Goal: Information Seeking & Learning: Learn about a topic

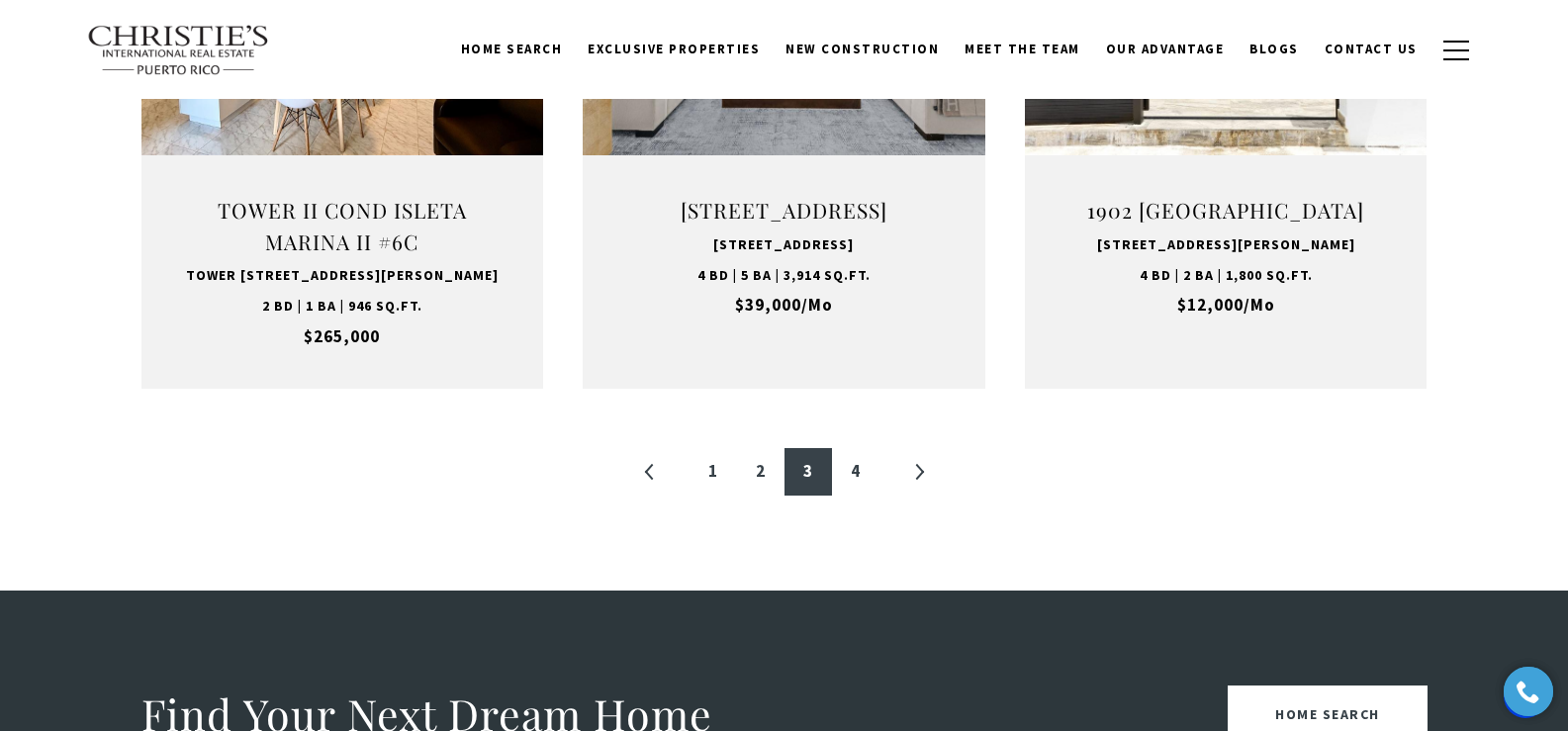
scroll to position [2169, 0]
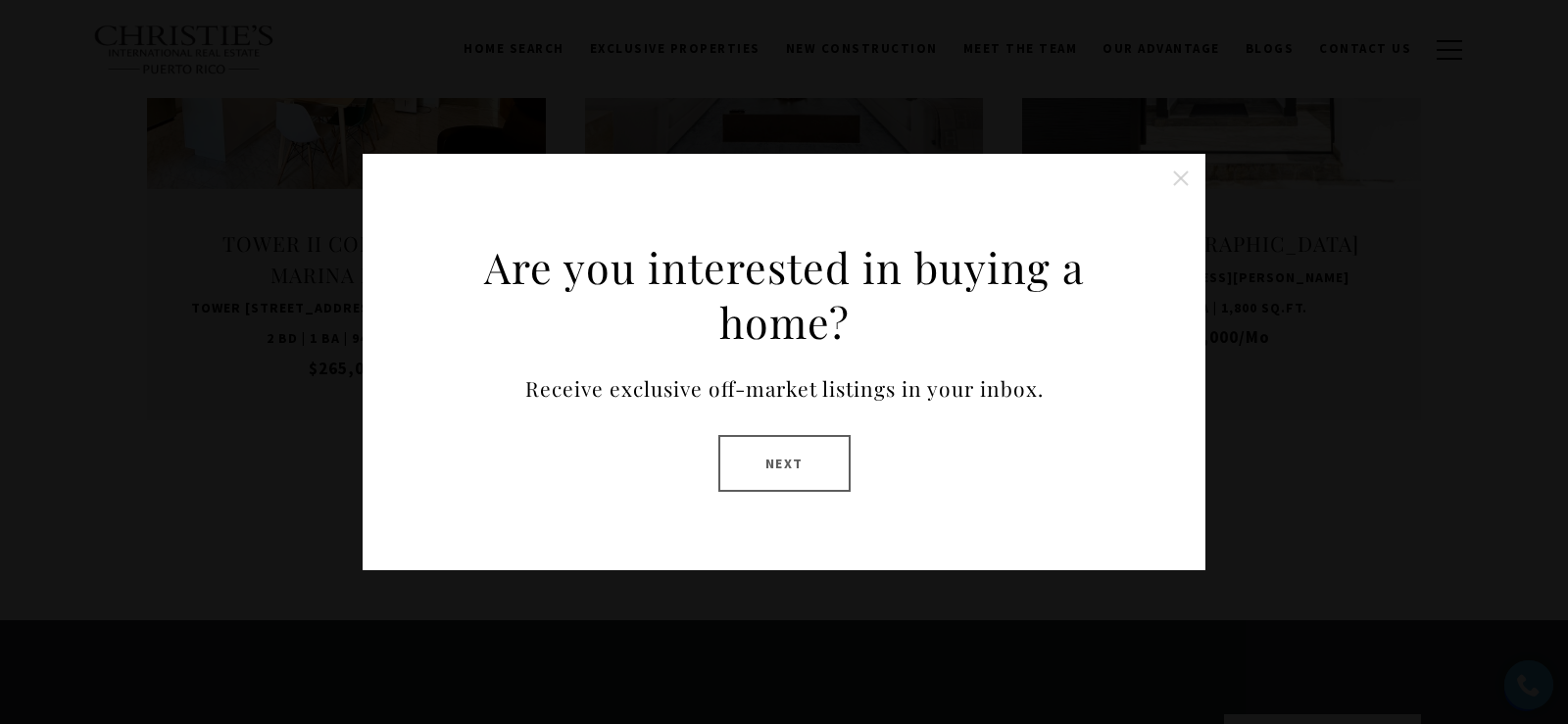
click at [1182, 184] on button at bounding box center [1180, 179] width 40 height 40
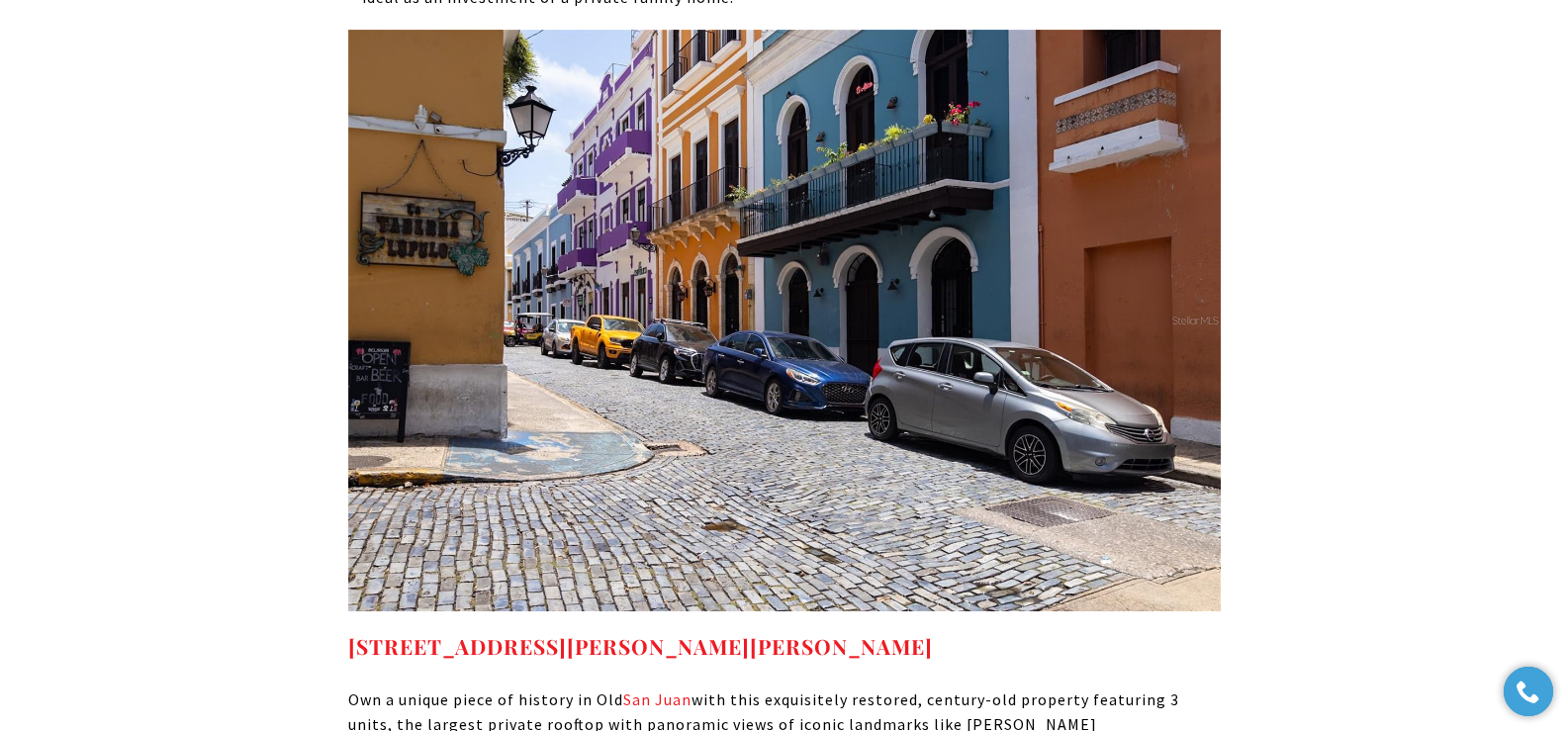
scroll to position [9187, 0]
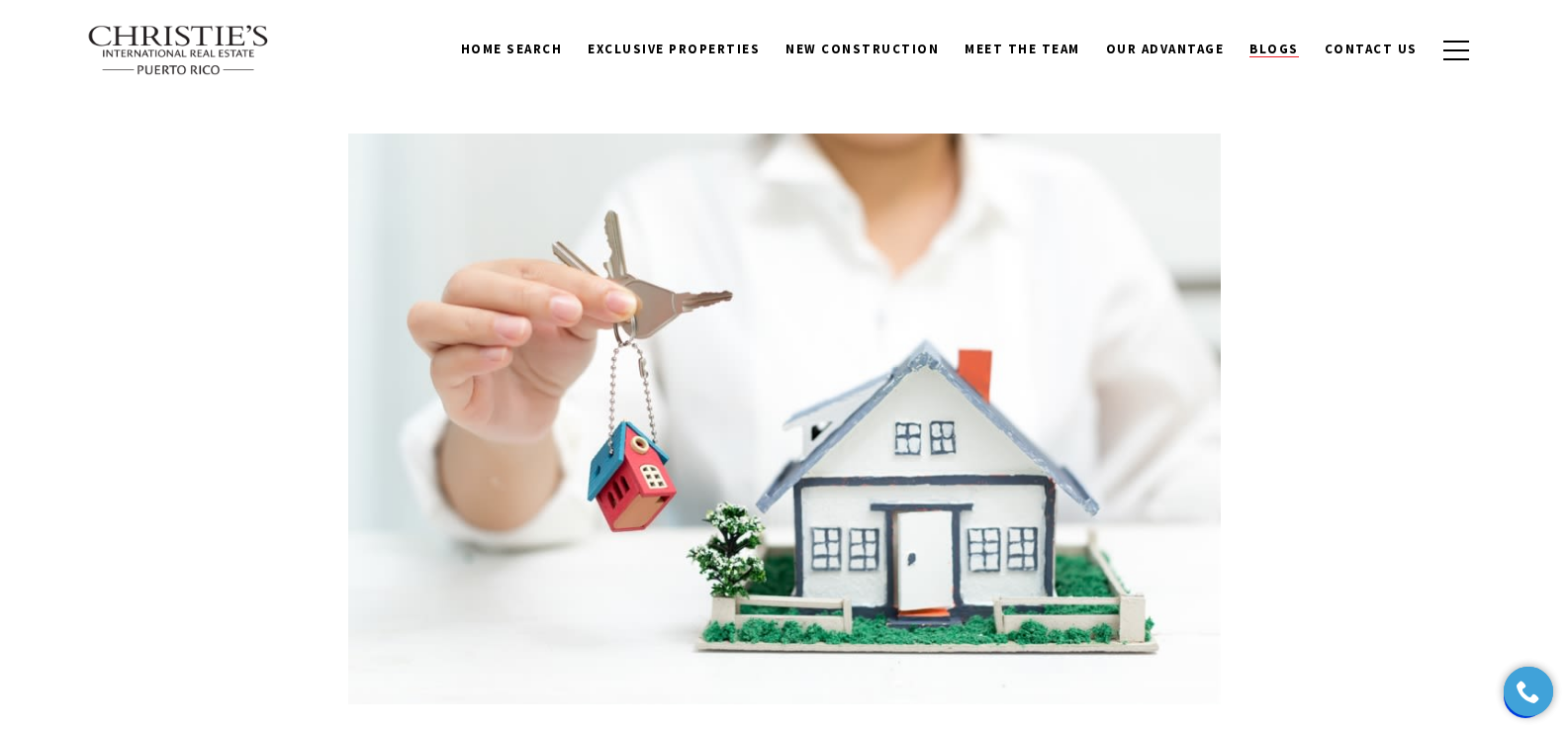
click at [1281, 45] on span "Blogs" at bounding box center [1275, 49] width 50 height 17
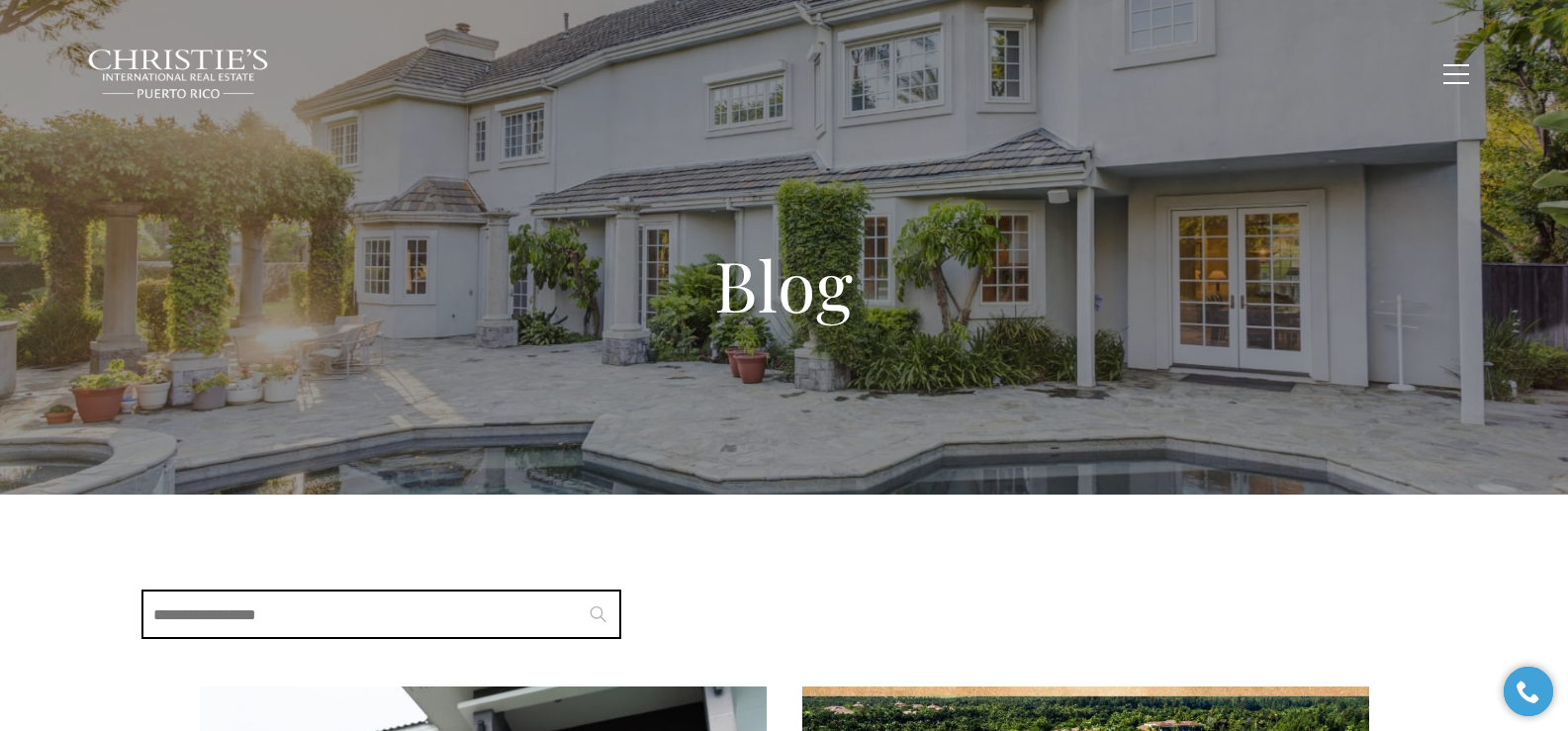
scroll to position [640, 0]
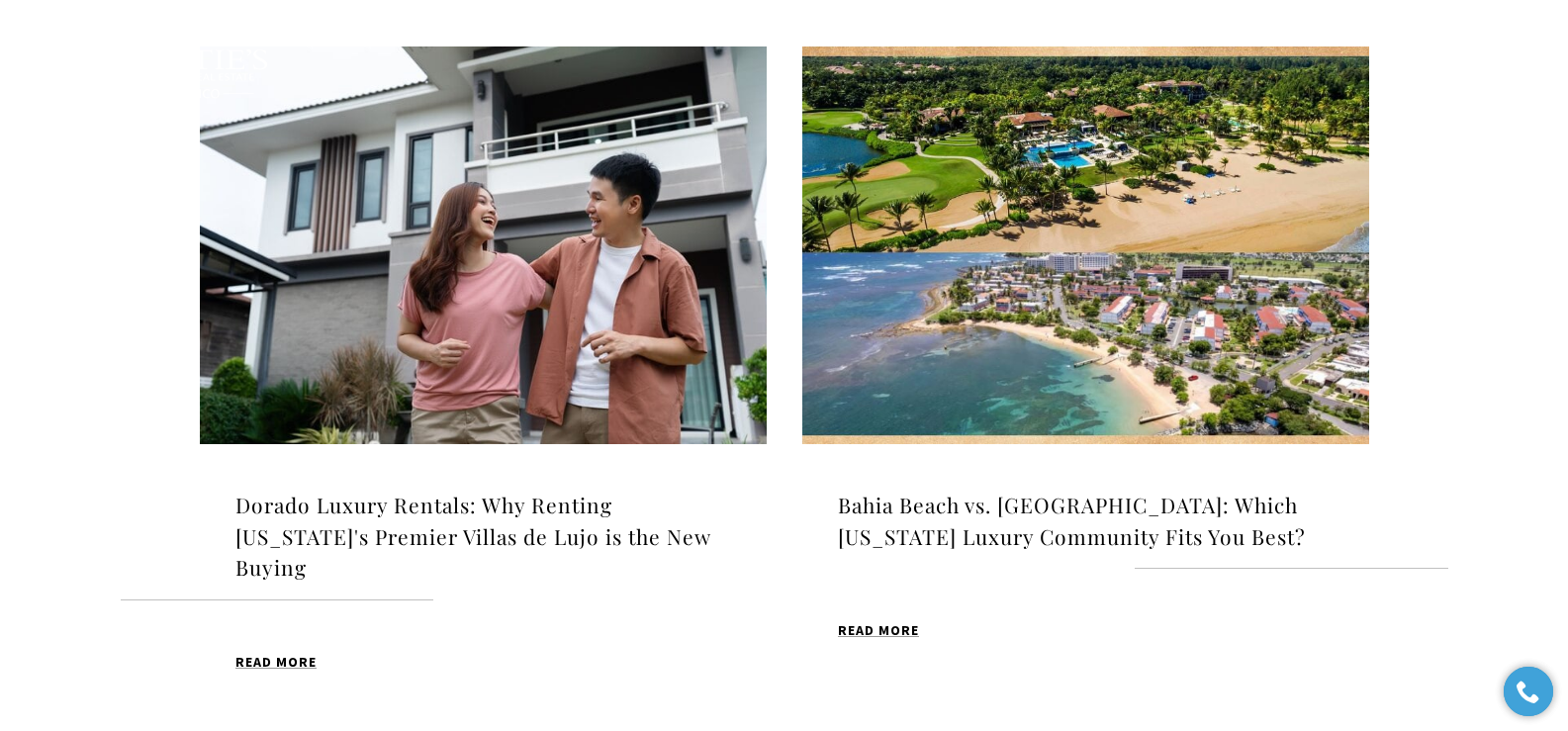
click at [572, 274] on img at bounding box center [483, 246] width 567 height 397
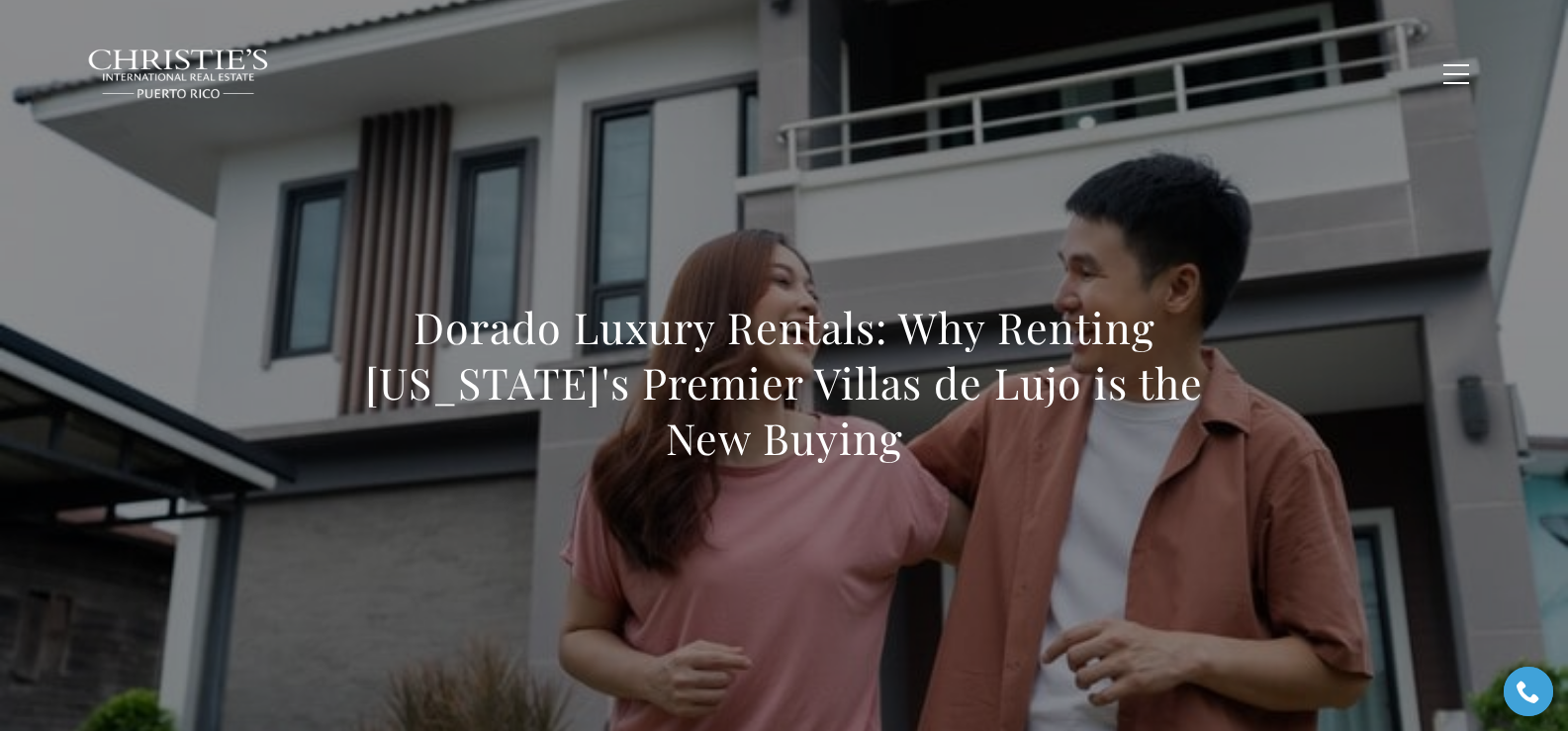
drag, startPoint x: 392, startPoint y: 330, endPoint x: 907, endPoint y: 445, distance: 527.7
click at [907, 445] on h1 "Dorado Luxury Rentals: Why Renting [US_STATE]'s Premier Villas de Lujo is the N…" at bounding box center [784, 382] width 872 height 167
copy h1 "Dorado Luxury Rentals: Why Renting [US_STATE]'s Premier Villas de Lujo is the N…"
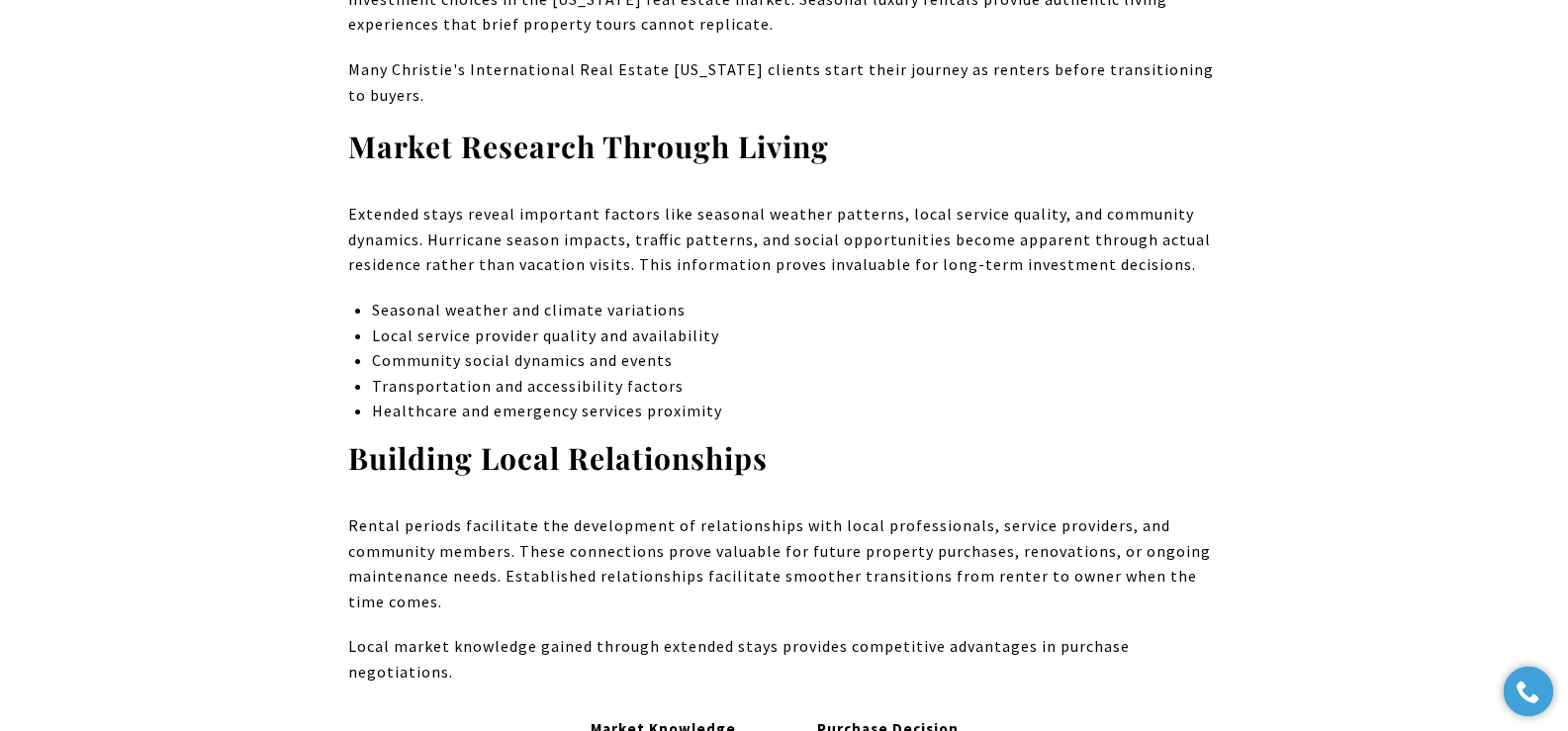
scroll to position [7040, 0]
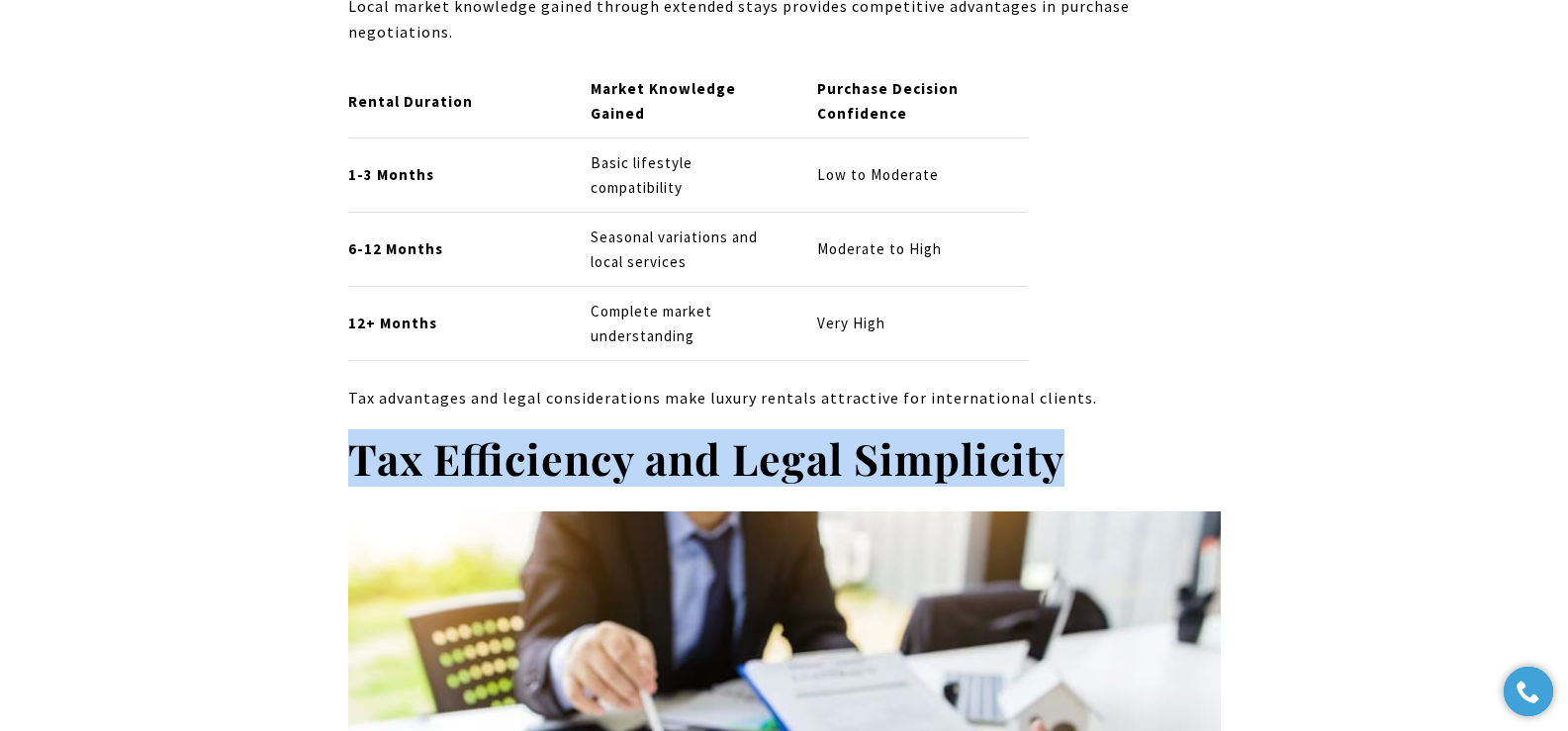
drag, startPoint x: 344, startPoint y: 248, endPoint x: 1151, endPoint y: 256, distance: 807.0
copy strong "Tax Efficiency and Legal Simplicity"
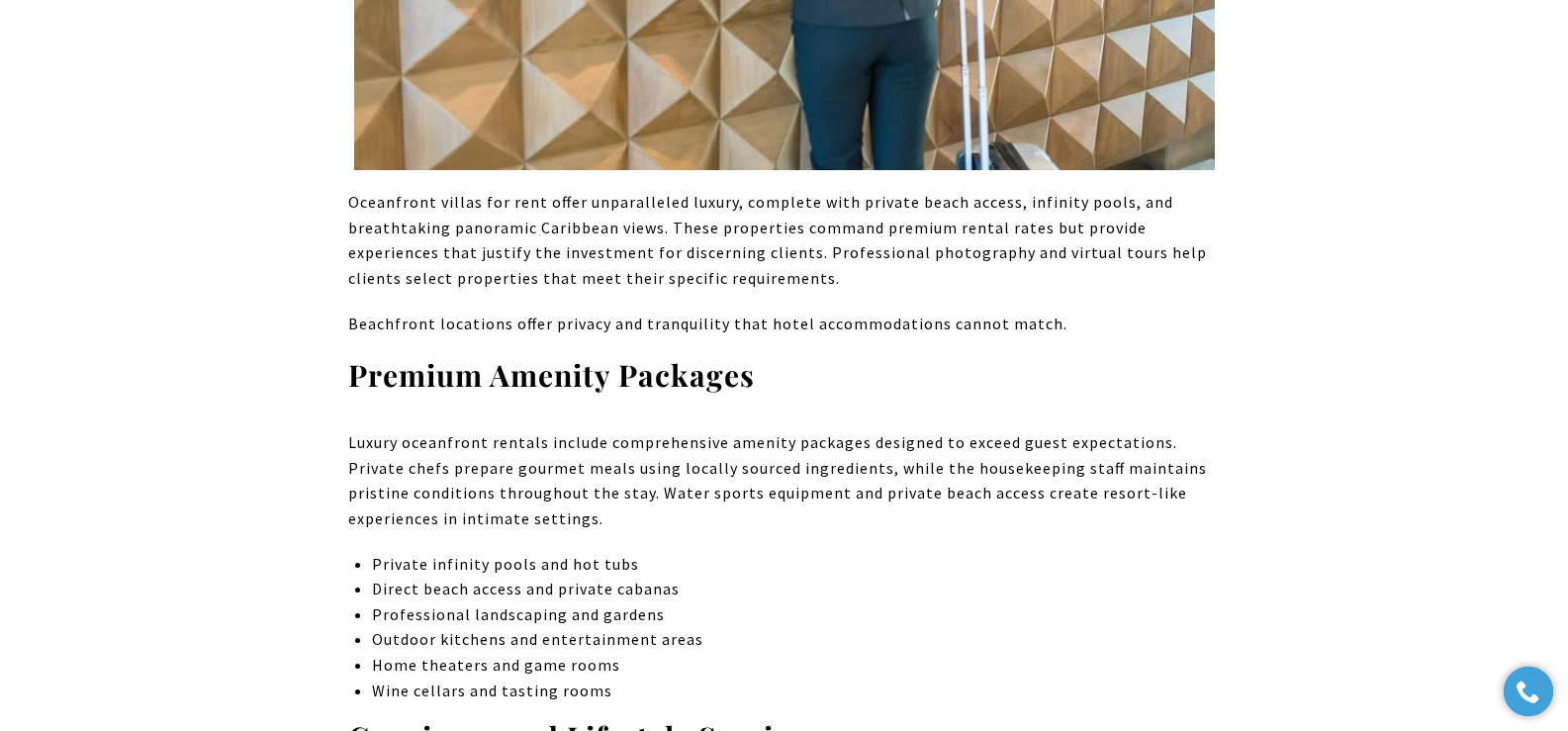
scroll to position [9006, 0]
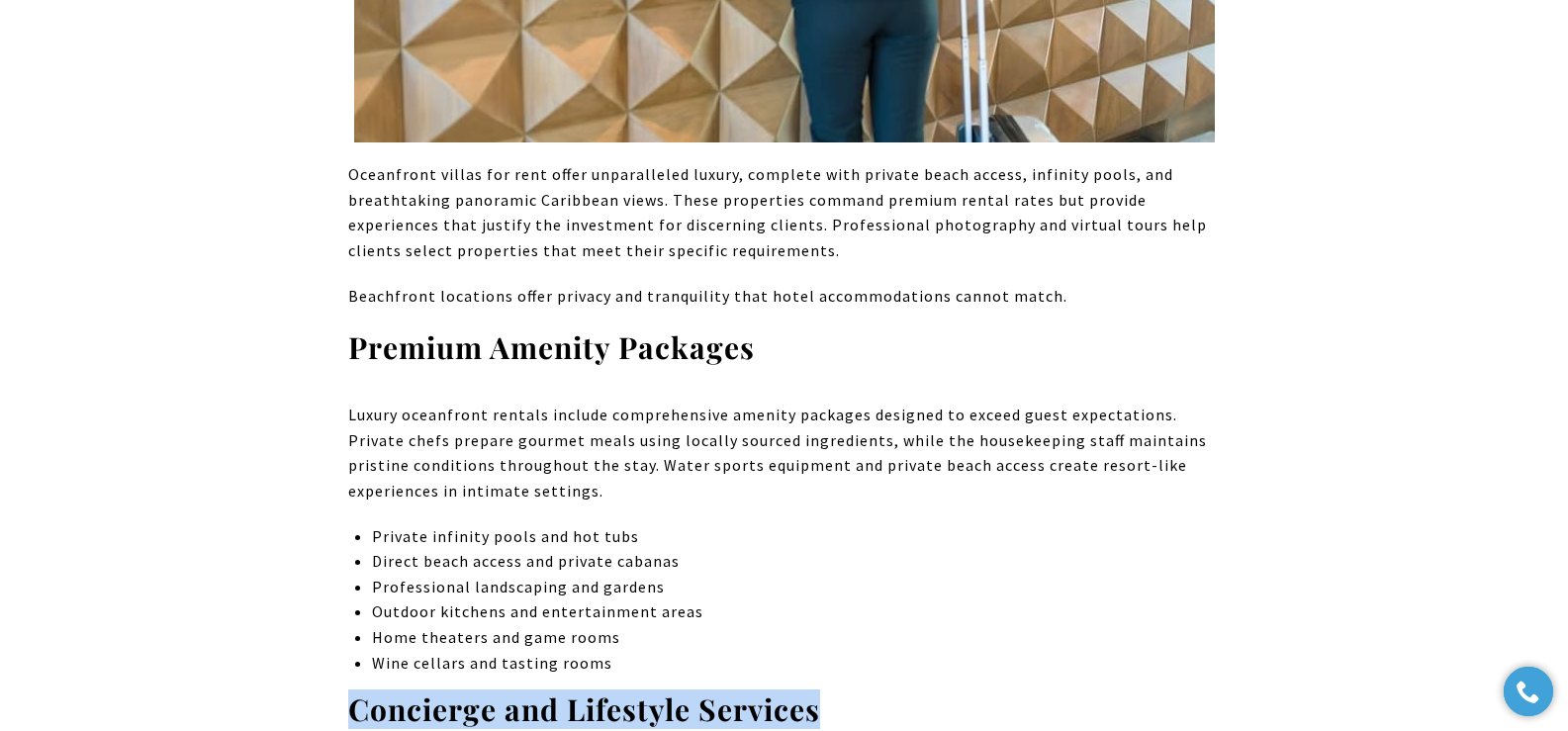
drag, startPoint x: 804, startPoint y: 499, endPoint x: 334, endPoint y: 490, distance: 470.1
copy strong "Concierge and Lifestyle Services"
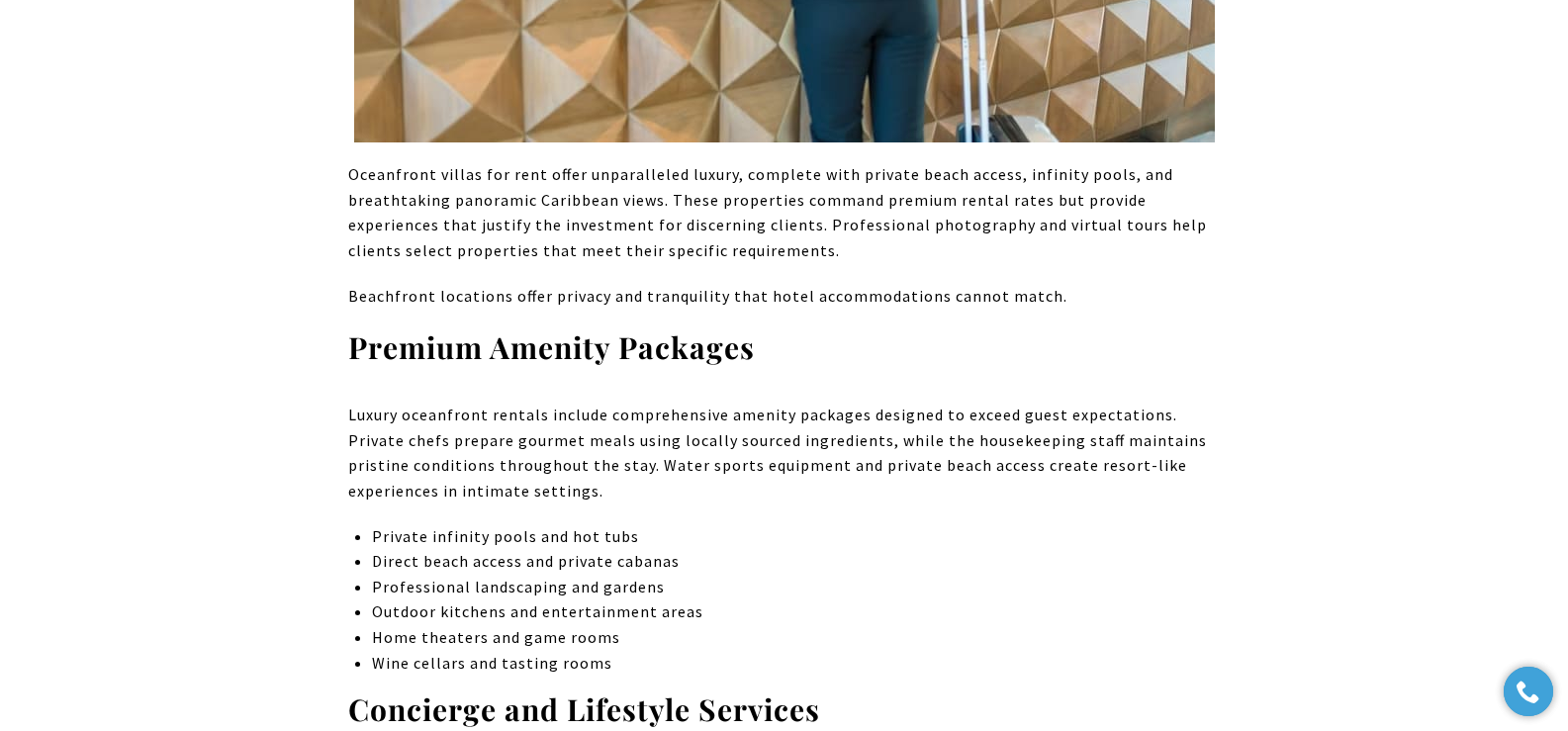
click at [905, 524] on p "Private infinity pools and hot tubs" at bounding box center [795, 537] width 847 height 26
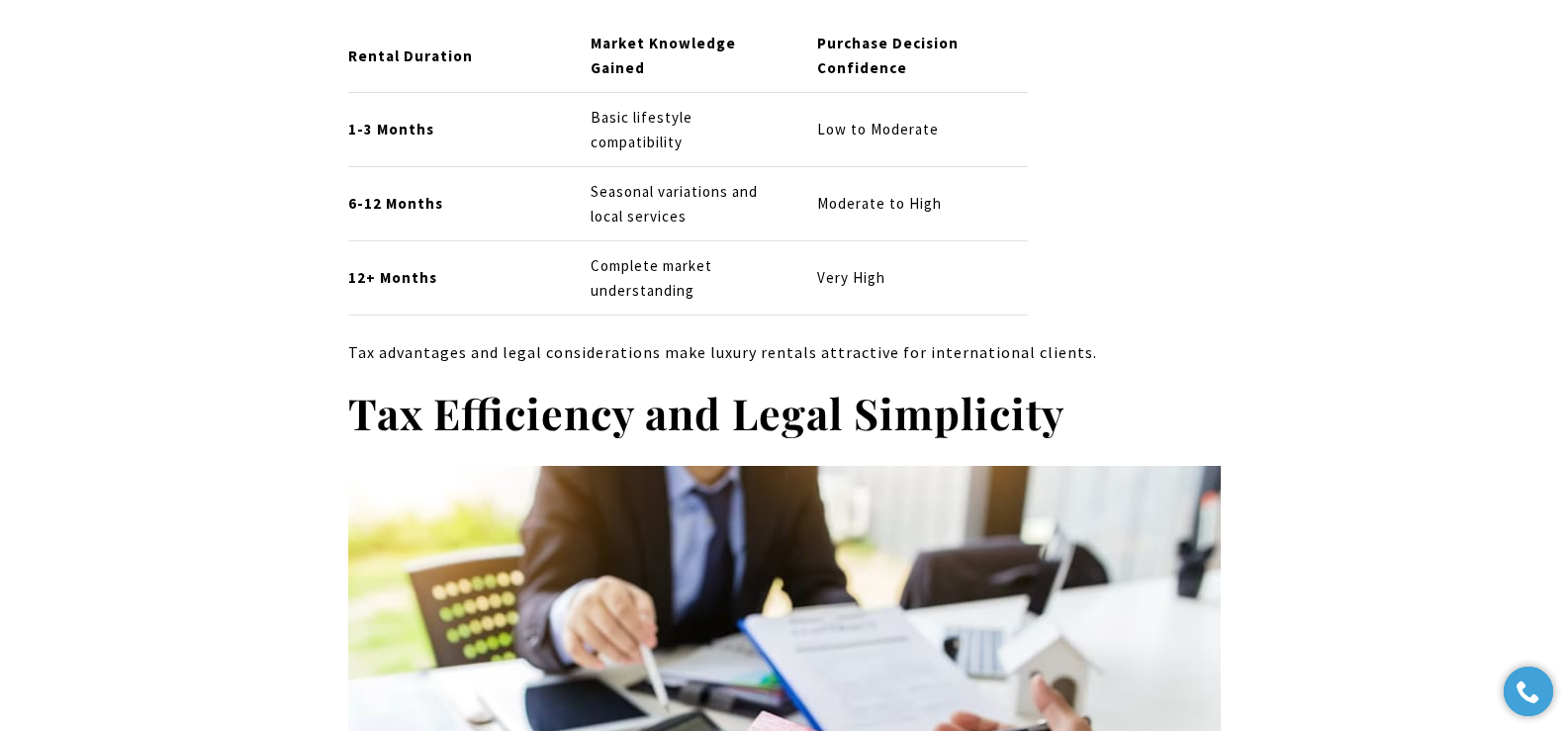
scroll to position [6445, 0]
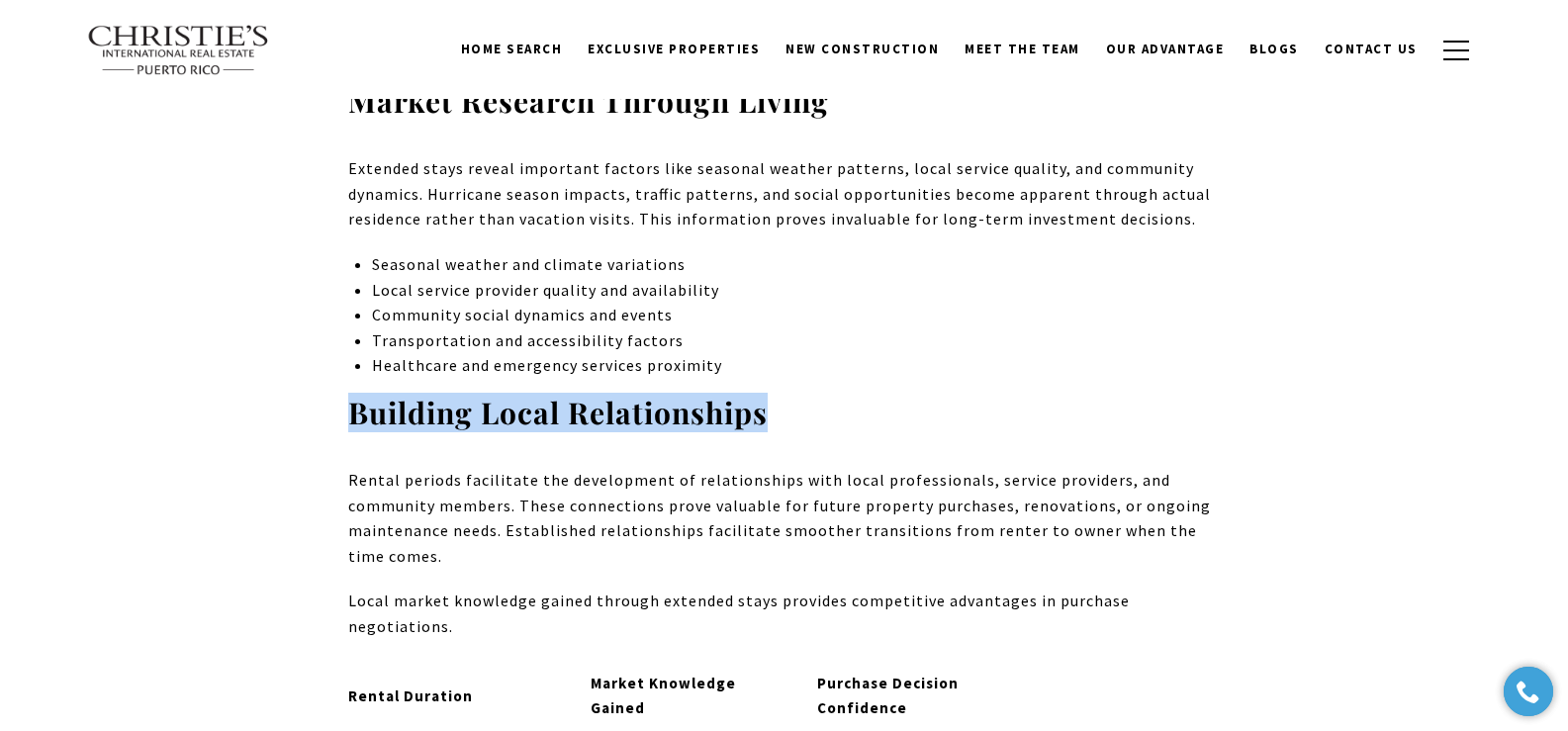
drag, startPoint x: 516, startPoint y: 219, endPoint x: 817, endPoint y: 218, distance: 301.0
copy strong "Building Local Relationships"
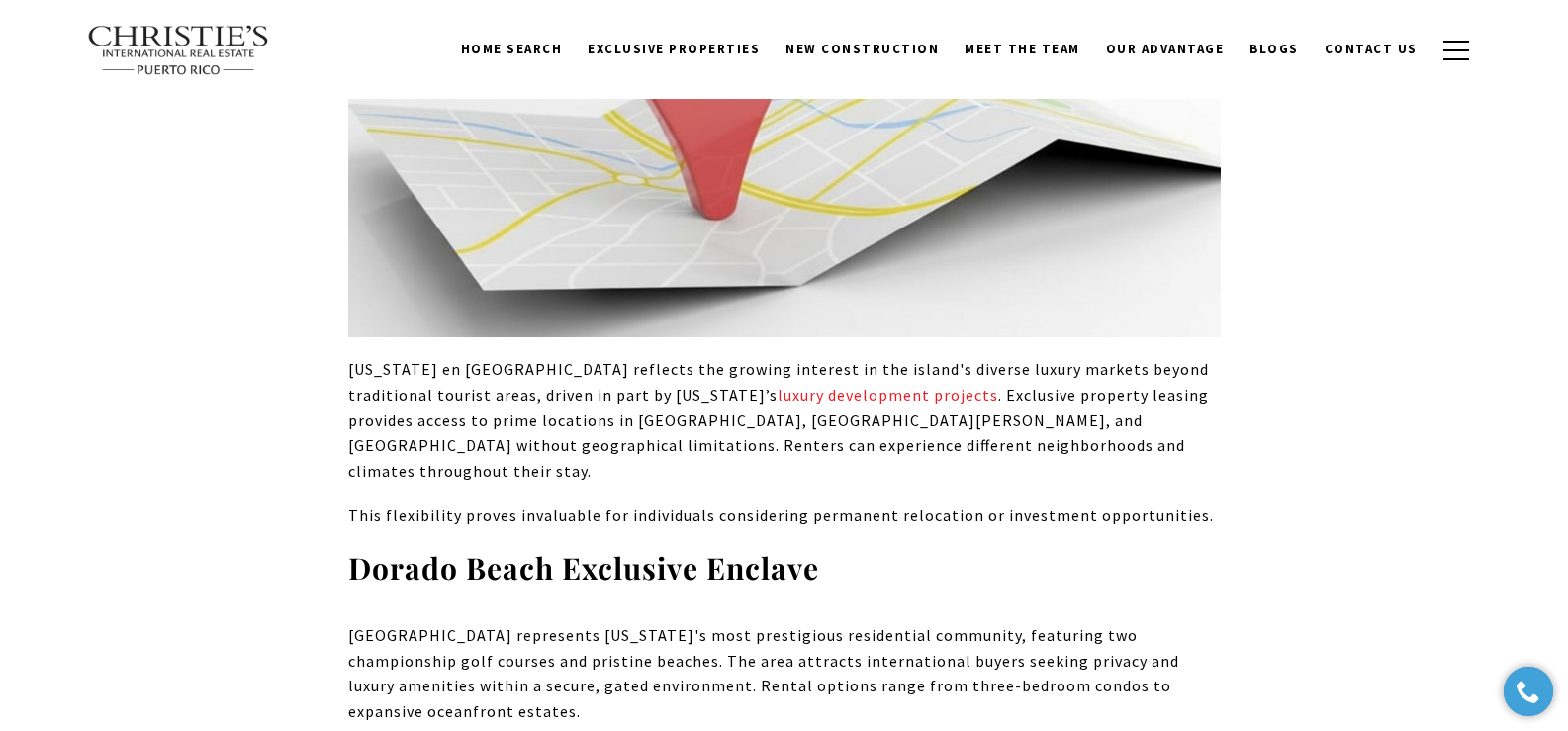
scroll to position [3886, 0]
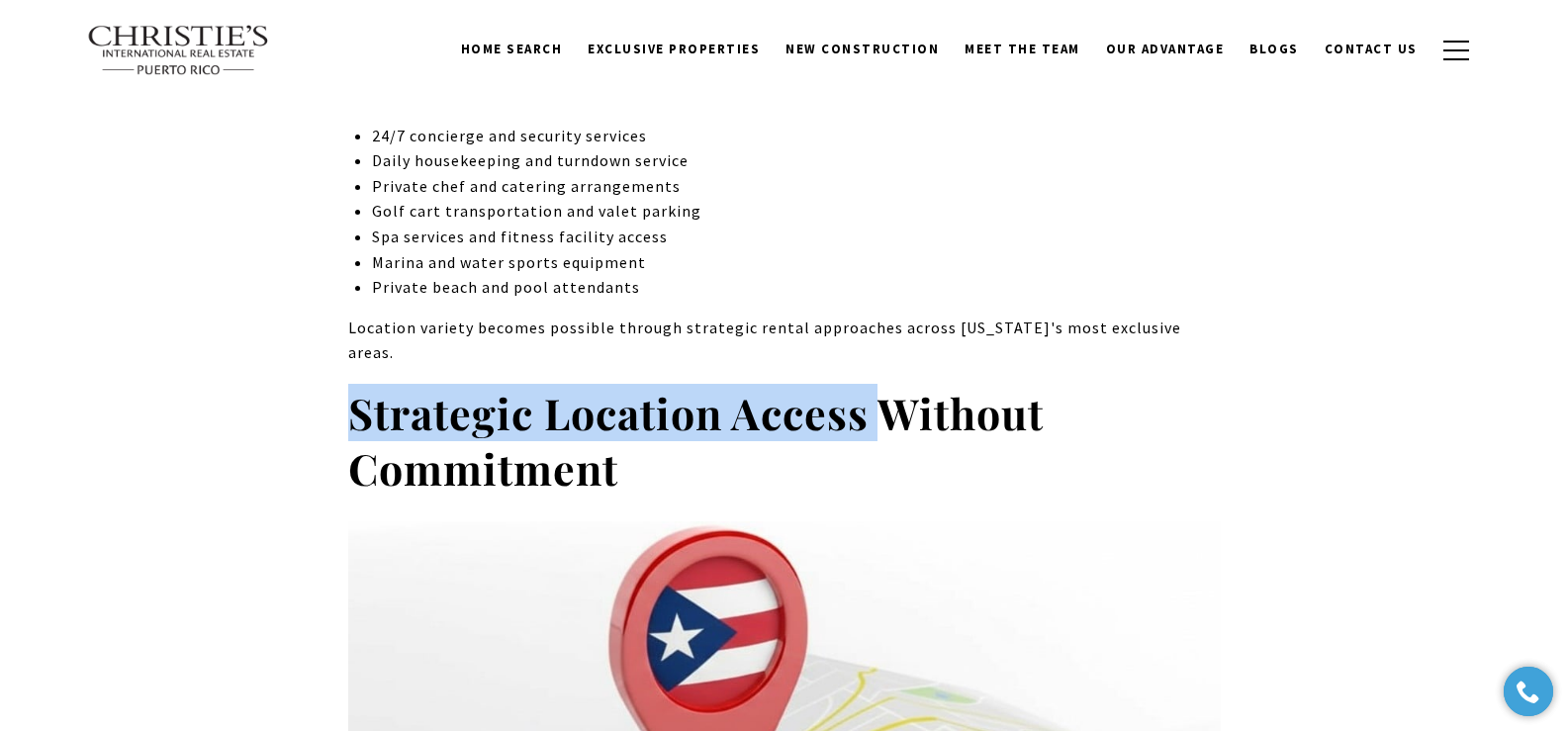
drag, startPoint x: 348, startPoint y: 336, endPoint x: 876, endPoint y: 342, distance: 528.0
click at [876, 384] on strong "Strategic Location Access Without Commitment" at bounding box center [696, 440] width 696 height 113
copy strong "Strategic Location Access"
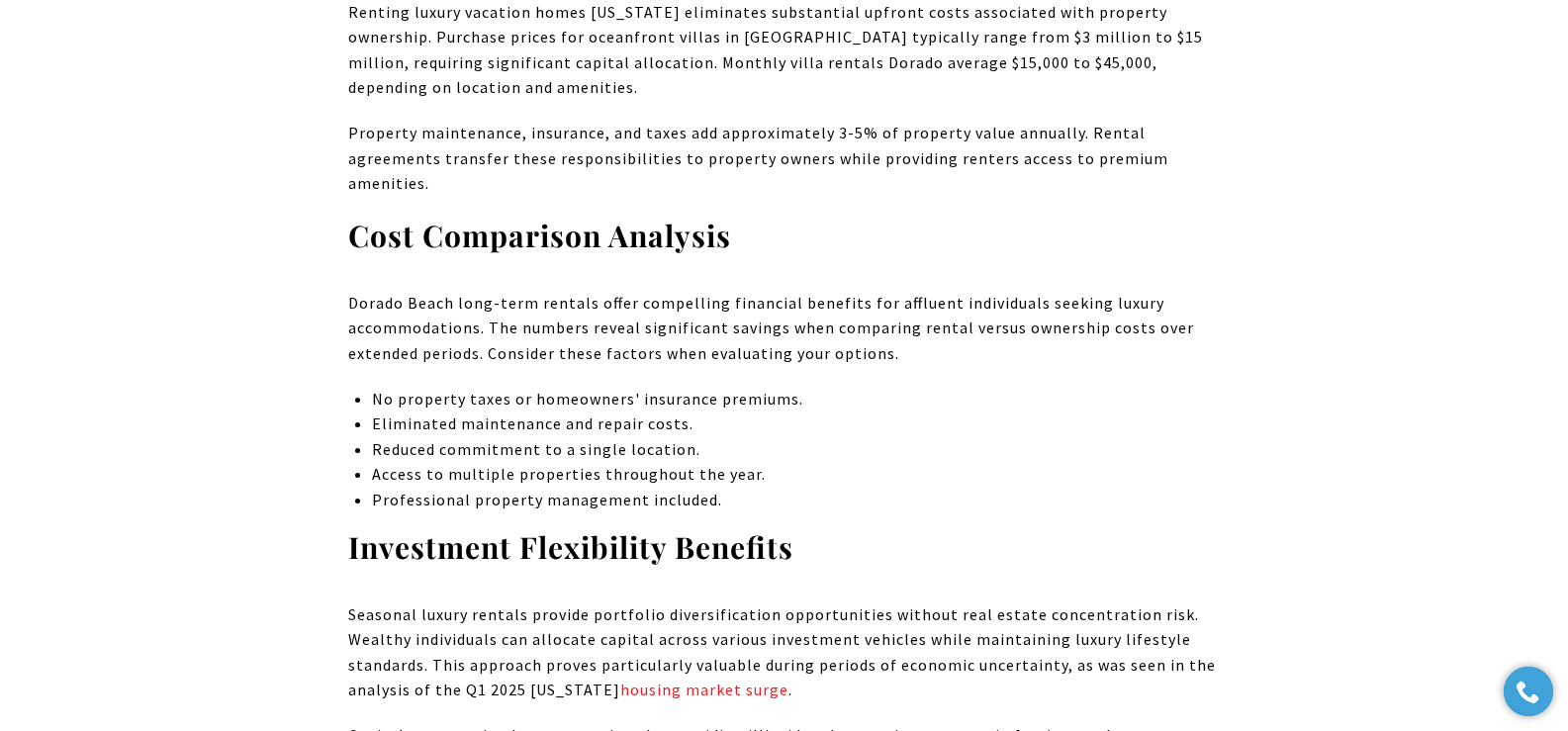
scroll to position [2605, 0]
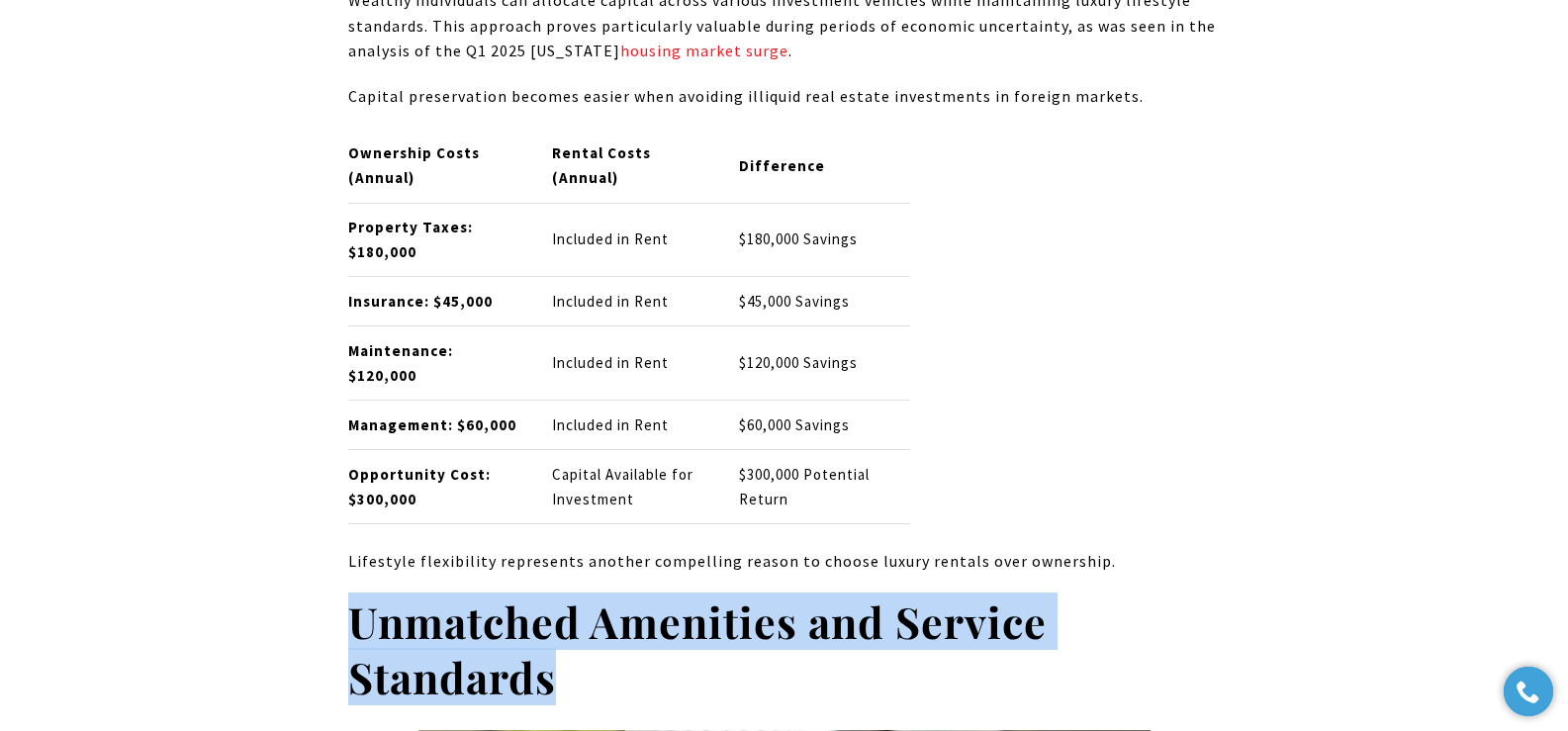
drag, startPoint x: 351, startPoint y: 593, endPoint x: 551, endPoint y: 656, distance: 209.7
click at [551, 656] on strong "Unmatched Amenities and Service Standards" at bounding box center [698, 649] width 699 height 113
copy strong "Unmatched Amenities and Service Standards"
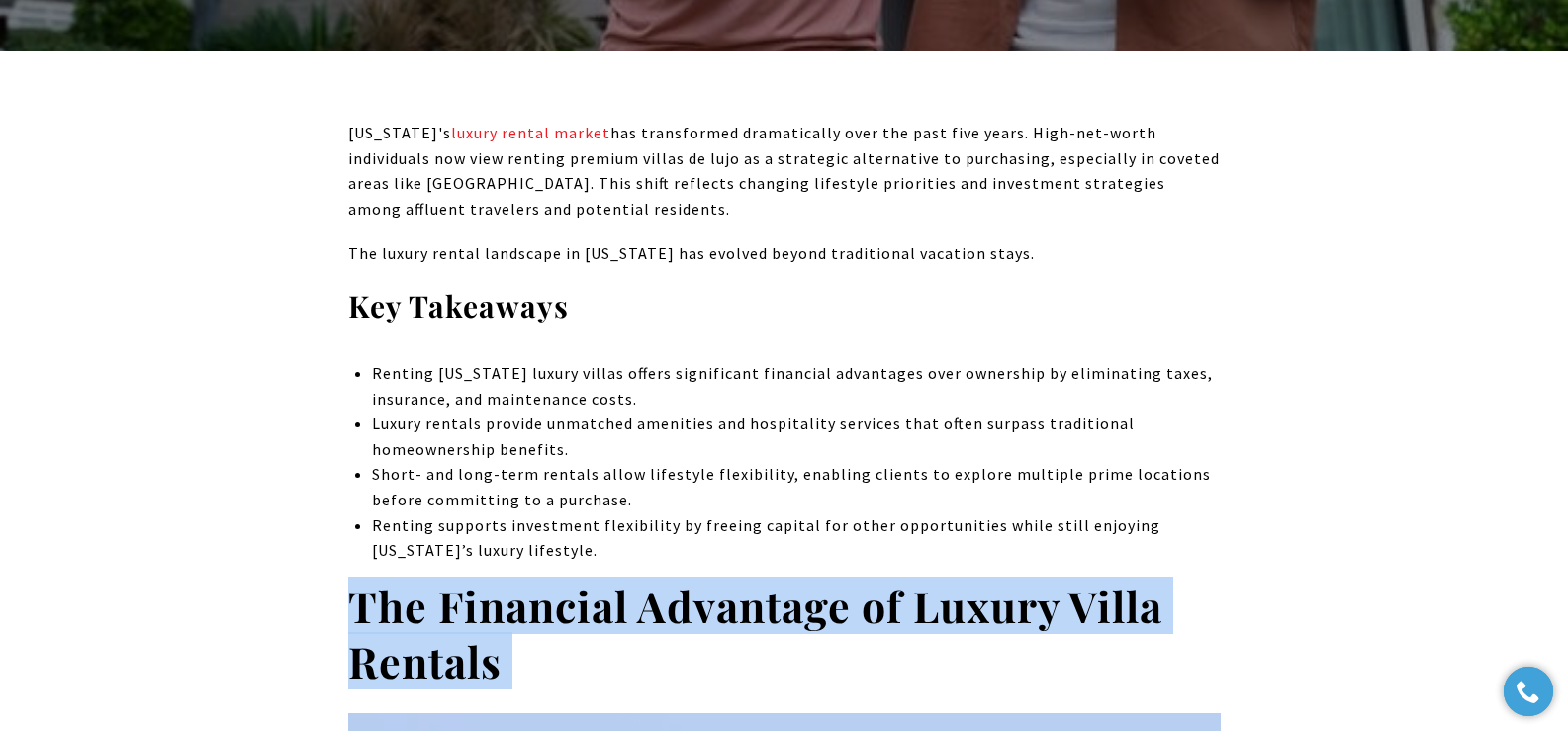
scroll to position [746, 0]
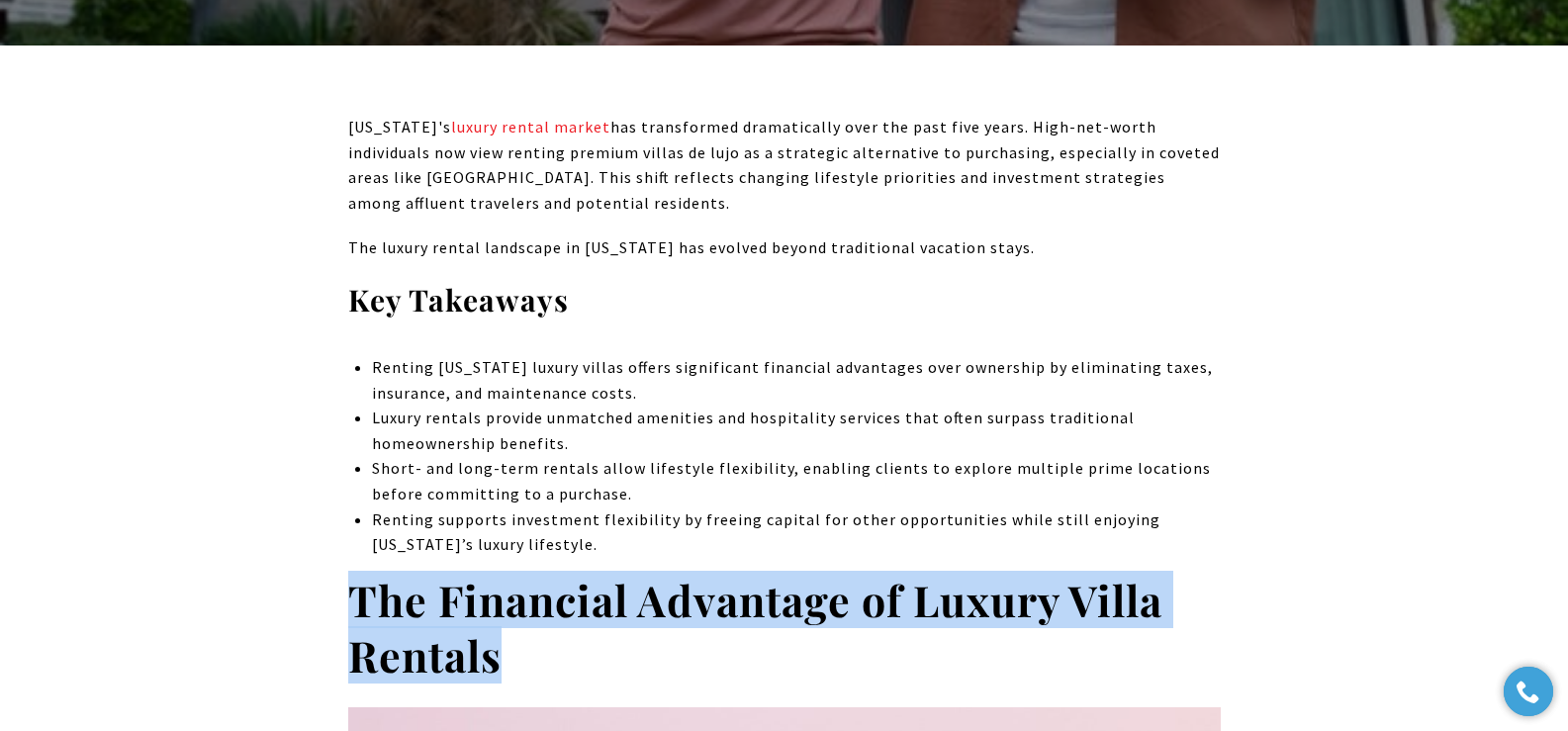
drag, startPoint x: 353, startPoint y: 657, endPoint x: 518, endPoint y: 658, distance: 165.0
click at [518, 658] on h2 "The Financial Advantage of Luxury Villa Rentals" at bounding box center [784, 628] width 872 height 111
copy strong "The Financial Advantage of Luxury Villa Rentals"
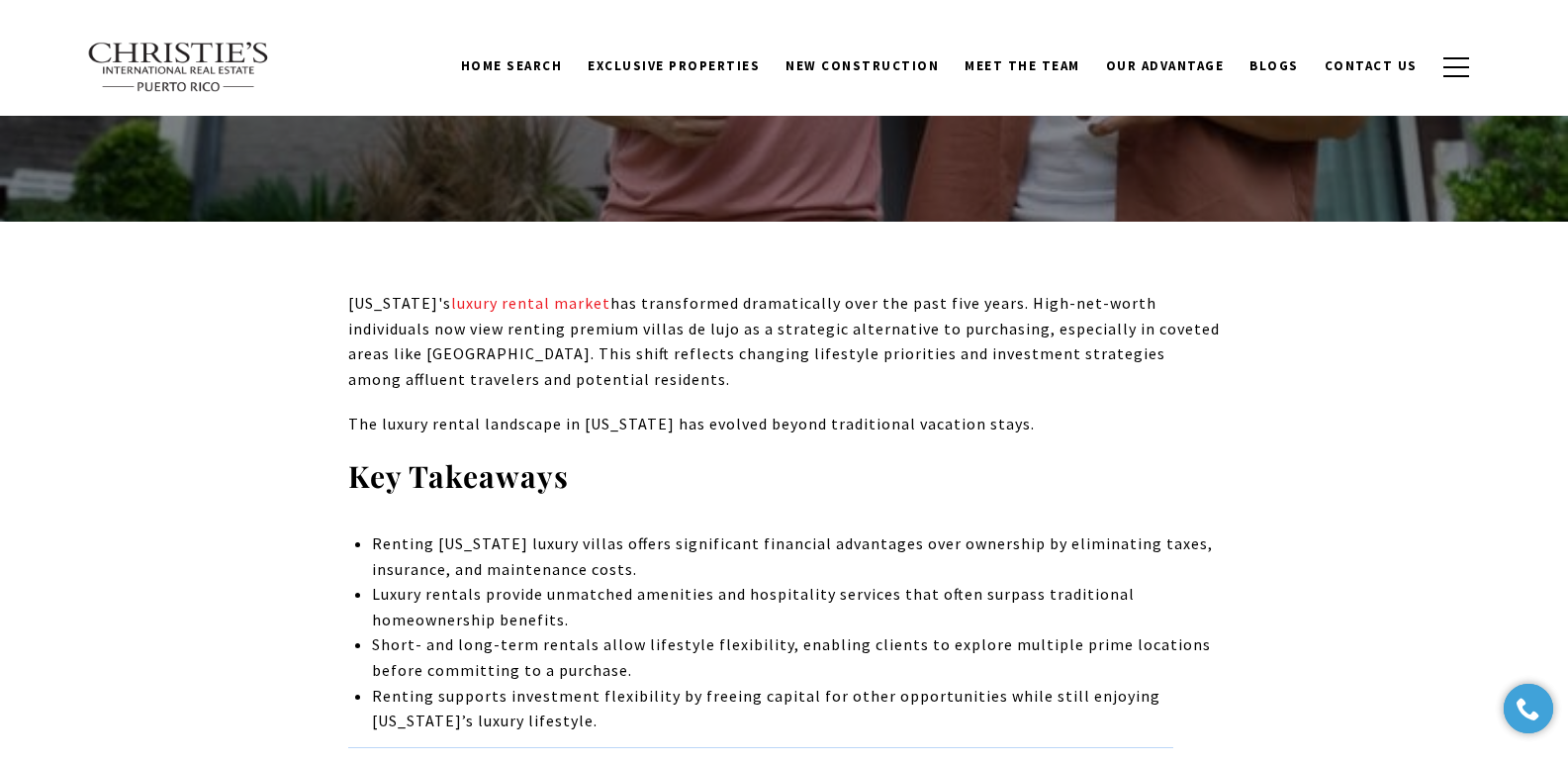
scroll to position [560, 0]
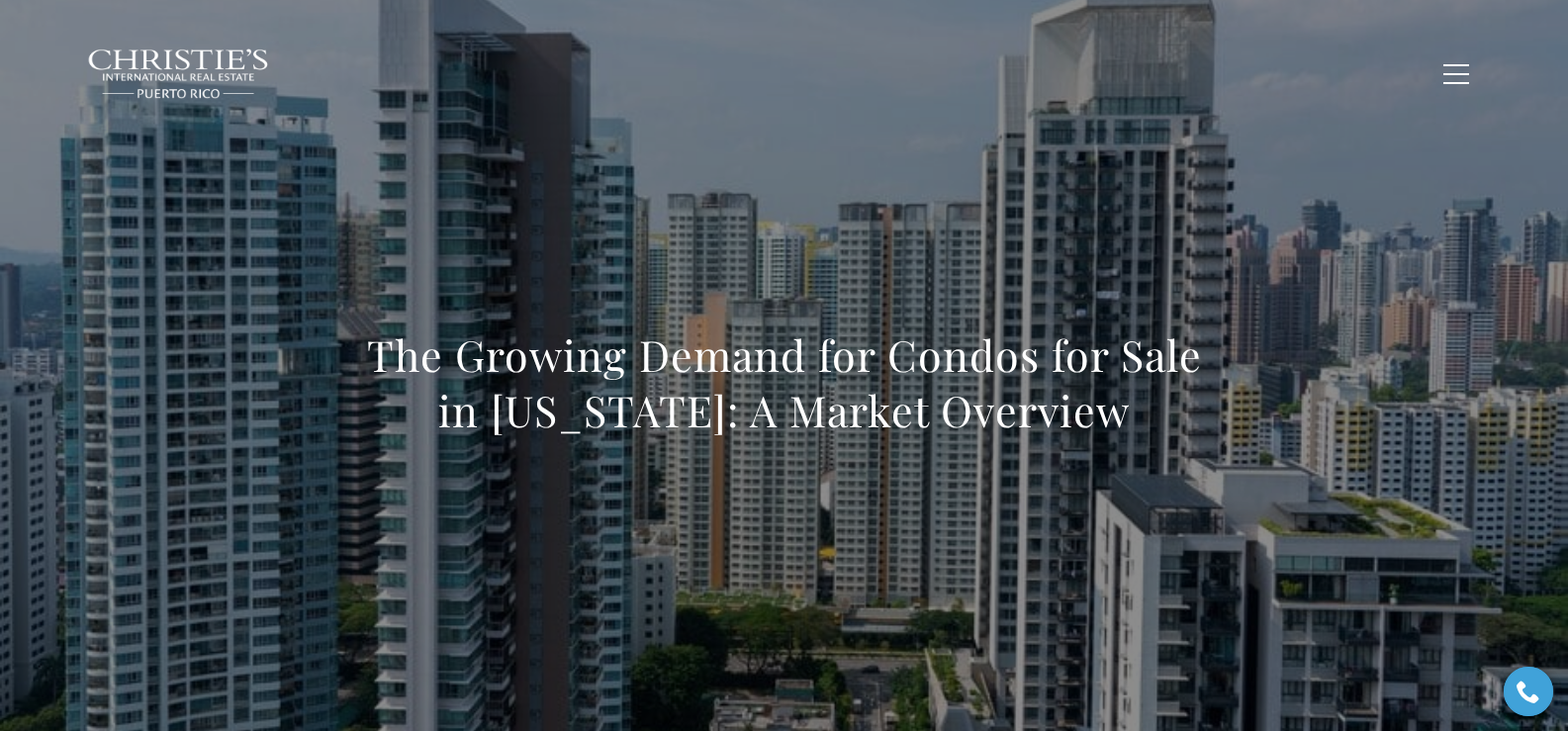
click at [574, 228] on div "The Growing Demand for Condos for Sale in Puerto Rico: A Market Overview" at bounding box center [784, 395] width 1385 height 594
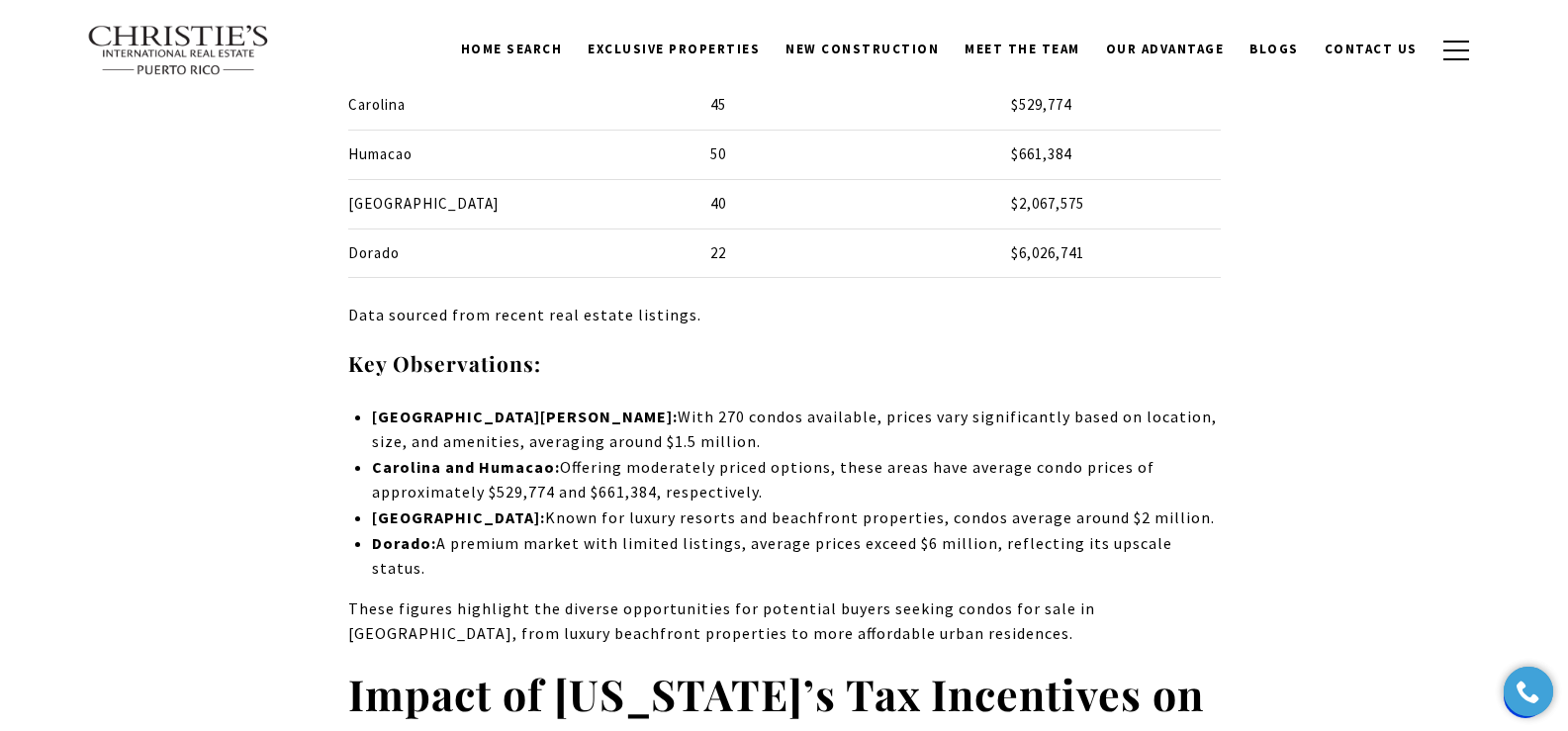
scroll to position [7512, 0]
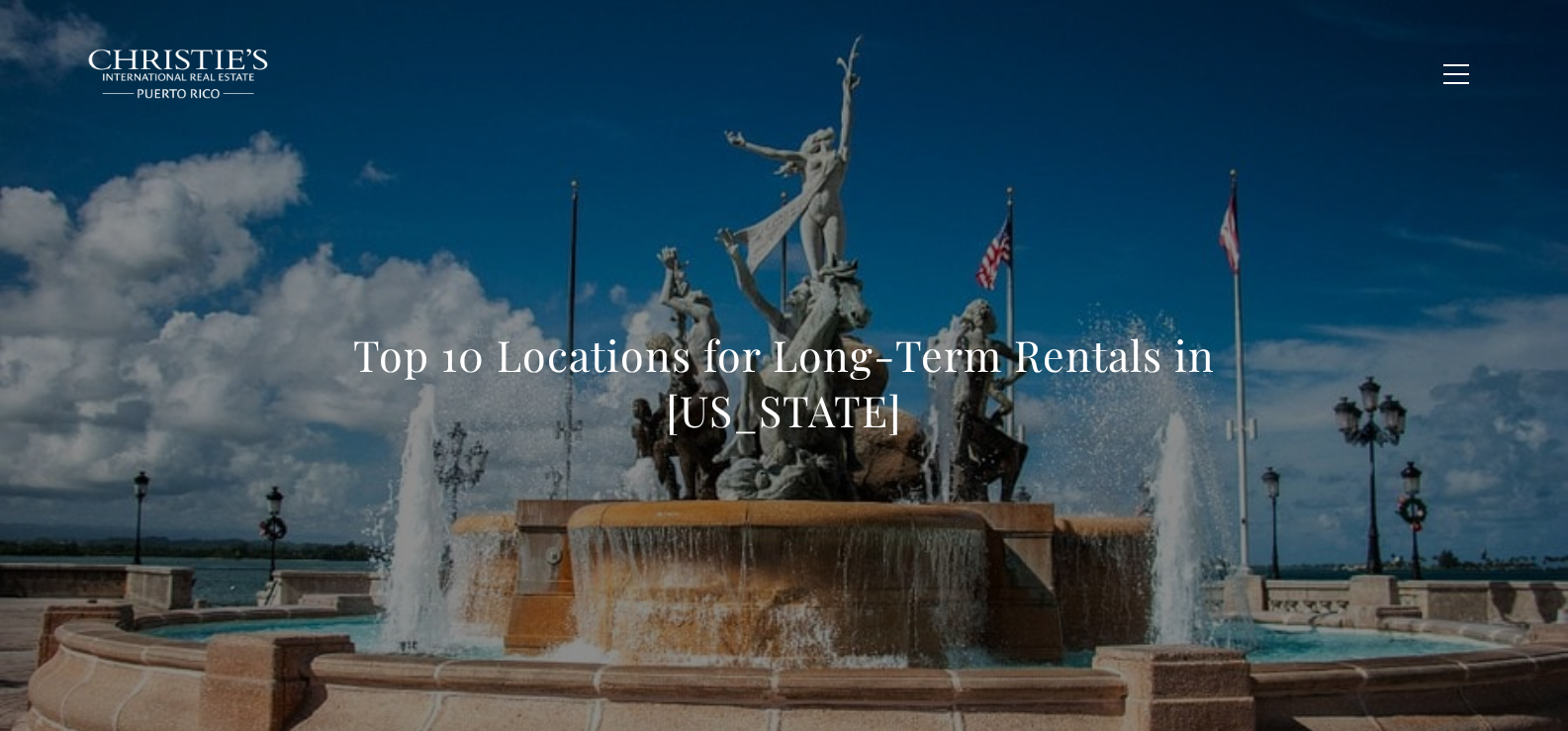
click at [680, 211] on div "Top 10 Locations for Long-Term Rentals in [US_STATE]" at bounding box center [784, 395] width 1385 height 594
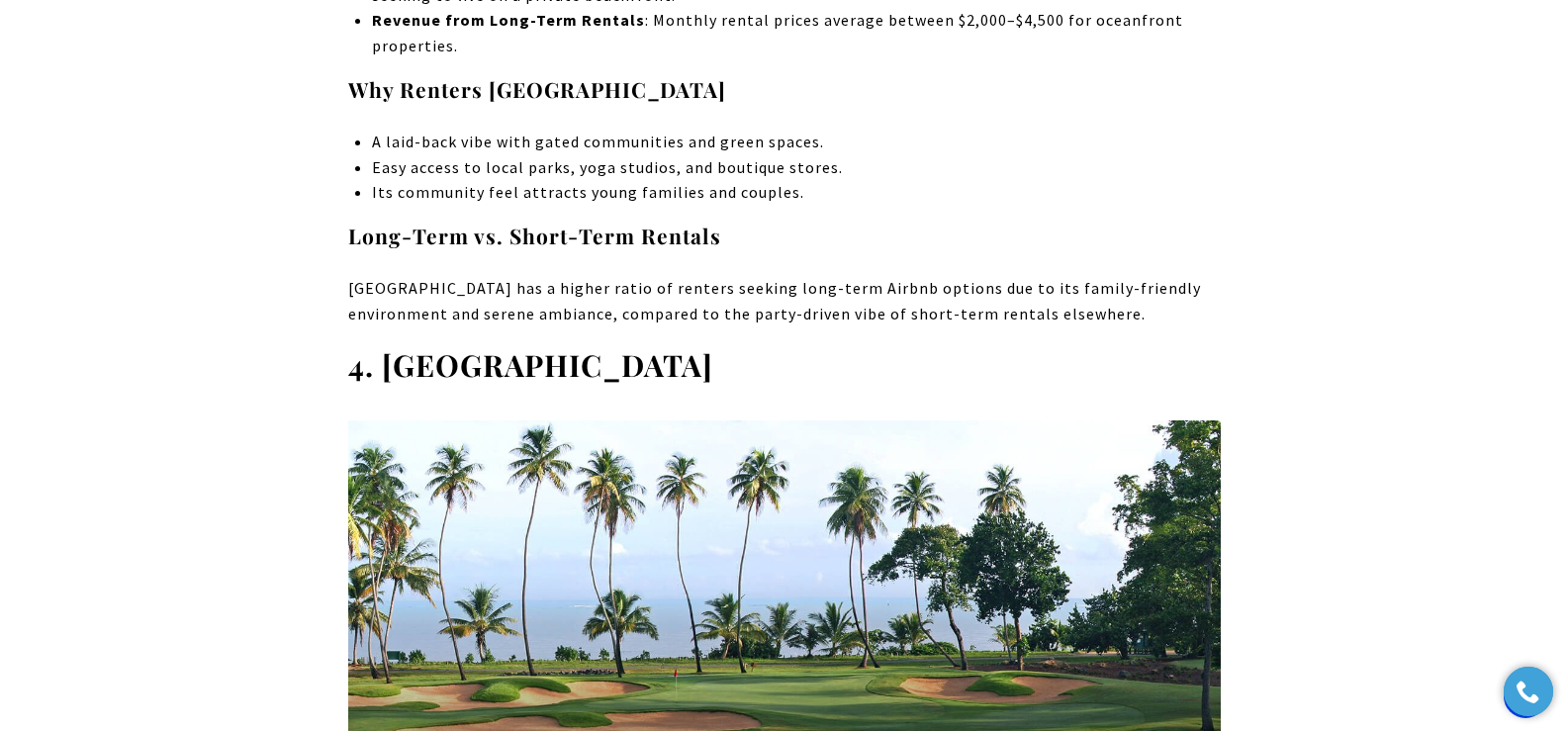
scroll to position [6778, 0]
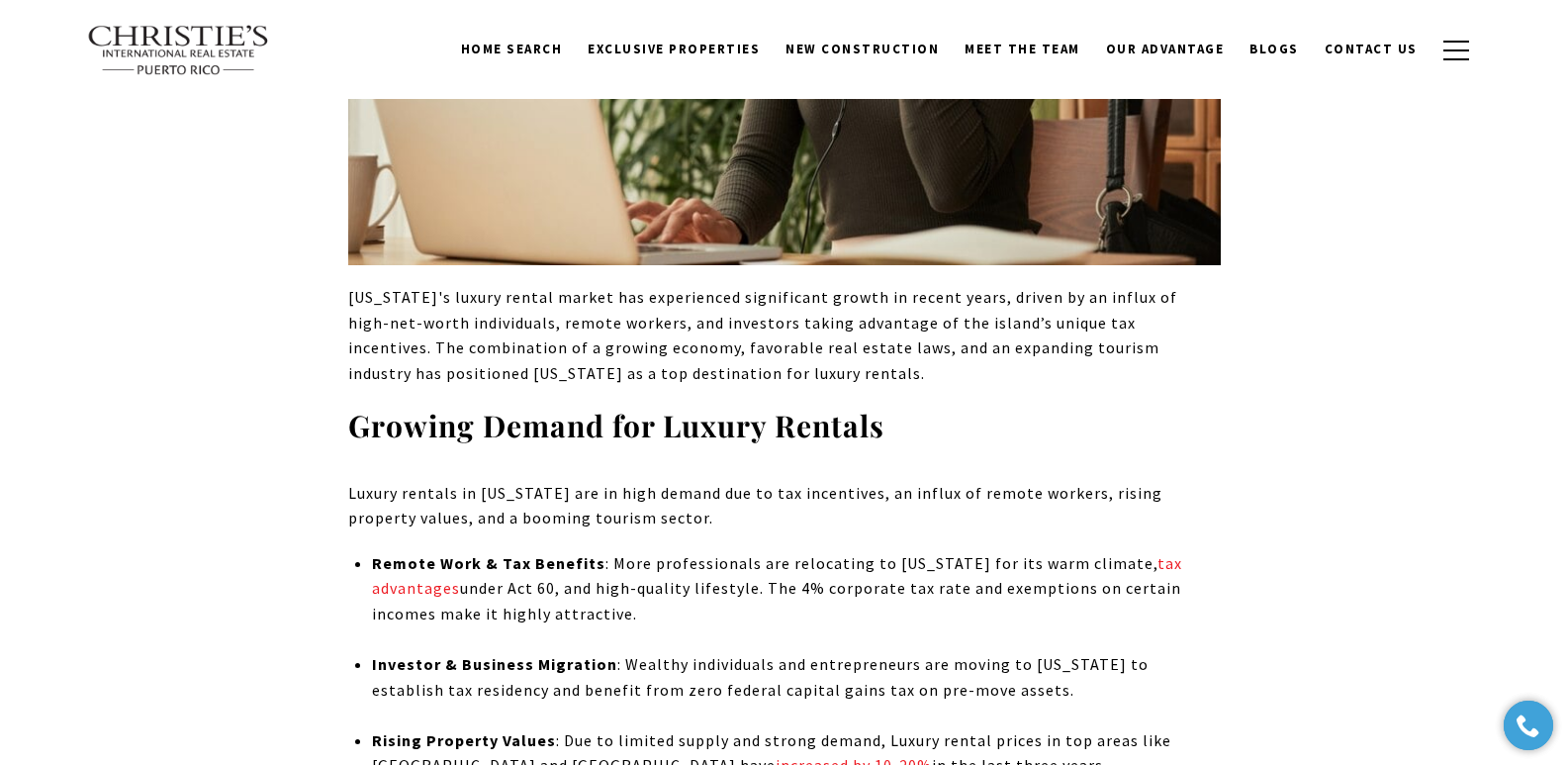
scroll to position [6839, 0]
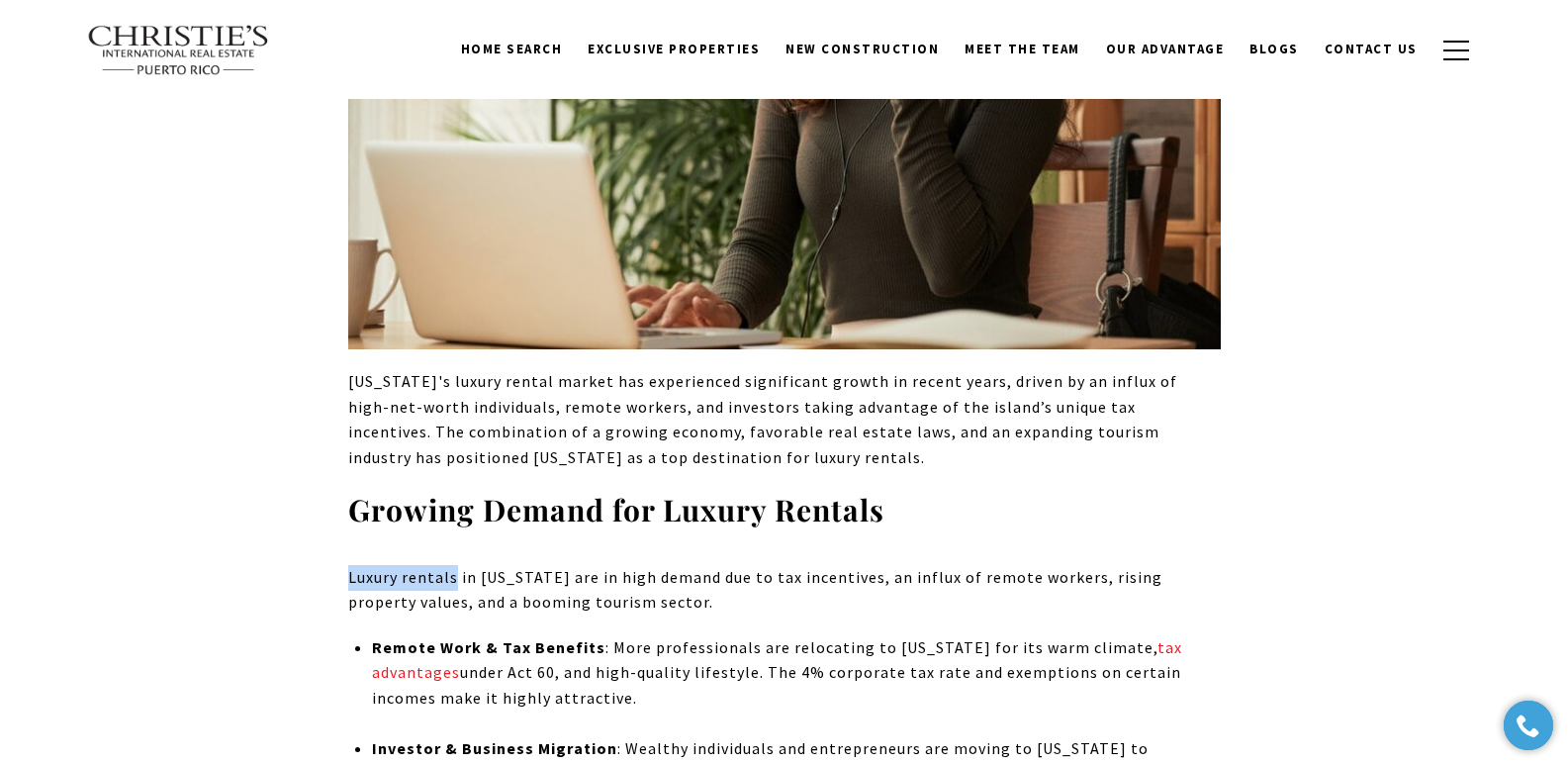
drag, startPoint x: 346, startPoint y: 378, endPoint x: 454, endPoint y: 376, distance: 108.0
click at [454, 376] on div "Puerto Rico’s luxury real estate market presents a unique blend of world-class …" at bounding box center [784, 225] width 1385 height 12407
copy p "Luxury rentals"
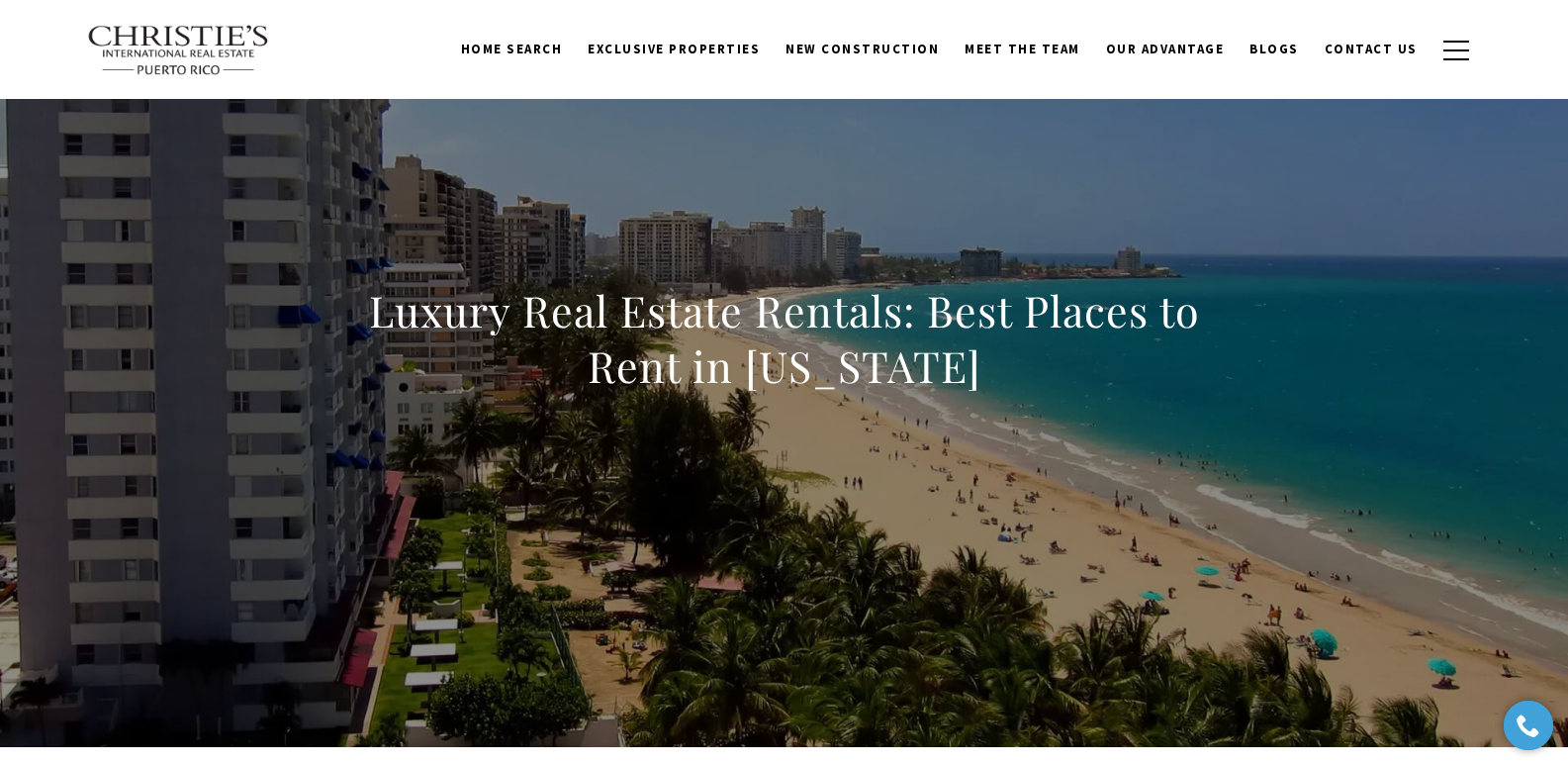
scroll to position [0, 0]
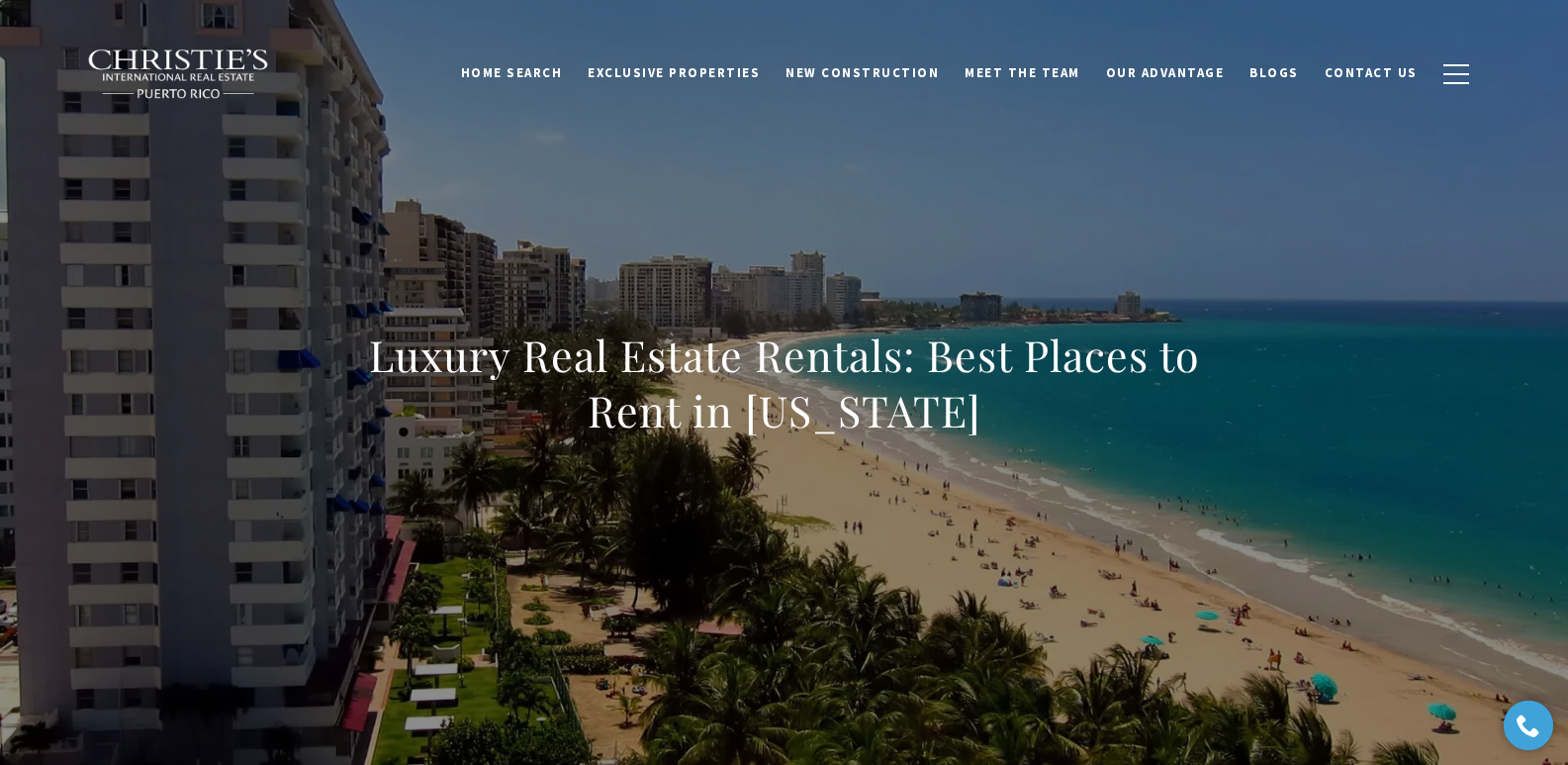
drag, startPoint x: 366, startPoint y: 354, endPoint x: 1110, endPoint y: 443, distance: 749.3
click at [1110, 443] on div "Luxury Real Estate Rentals: Best Places to Rent in [US_STATE]" at bounding box center [784, 395] width 872 height 137
copy h1 "Luxury Real Estate Rentals: Best Places to Rent in [US_STATE]"
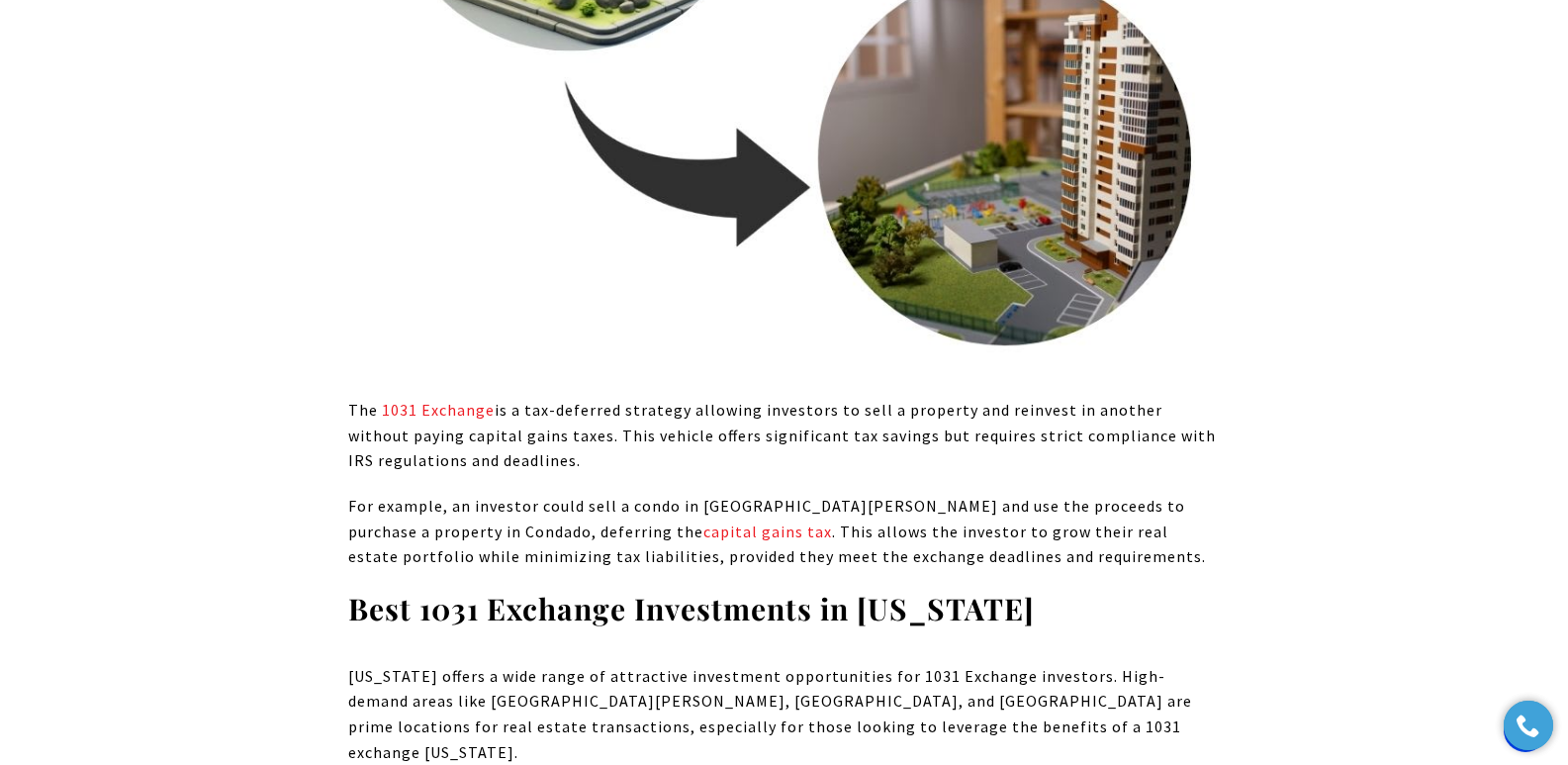
scroll to position [8704, 0]
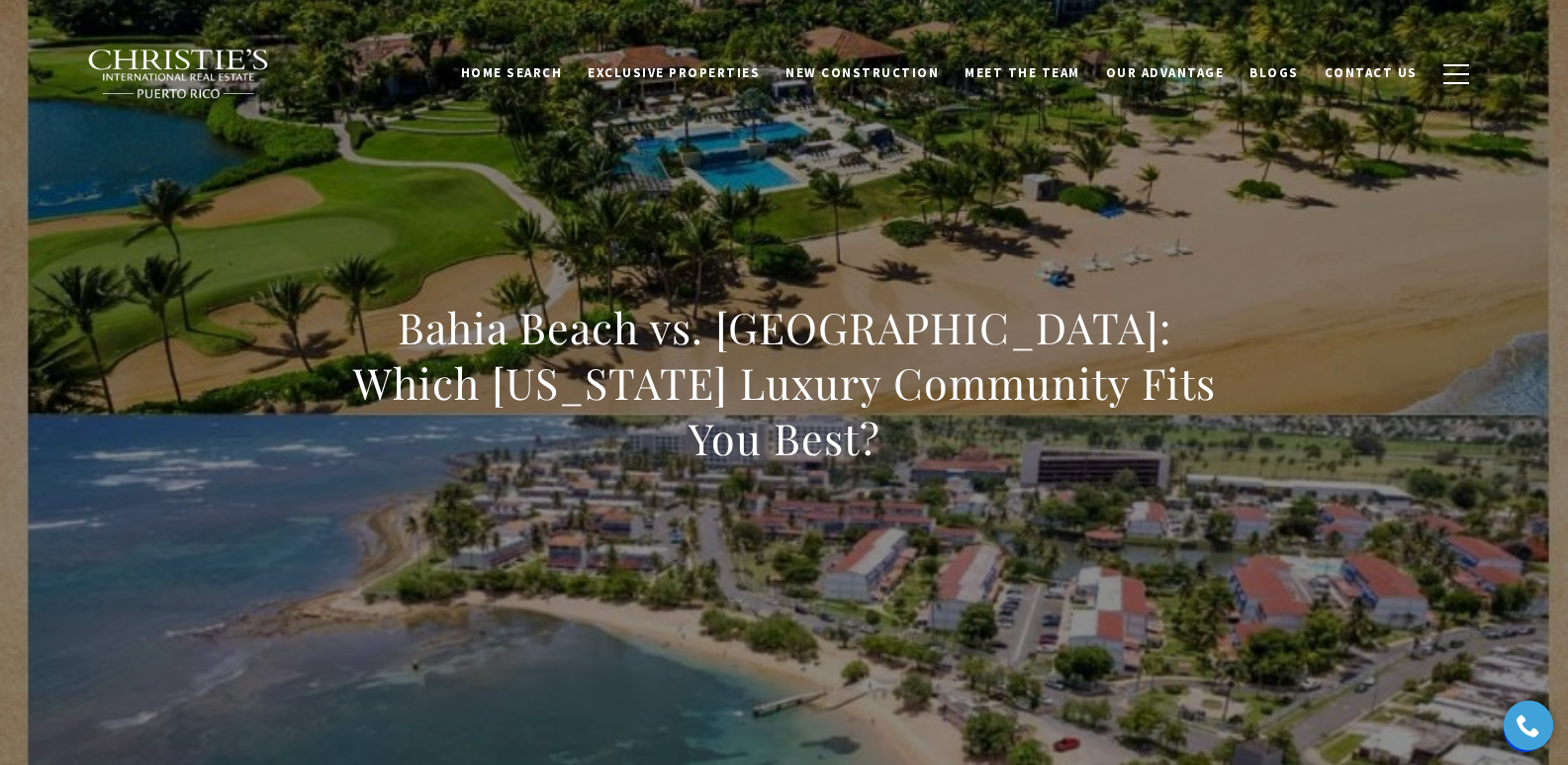
click at [415, 405] on h1 "Bahia Beach vs. [GEOGRAPHIC_DATA]: Which [US_STATE] Luxury Community Fits You B…" at bounding box center [784, 382] width 872 height 167
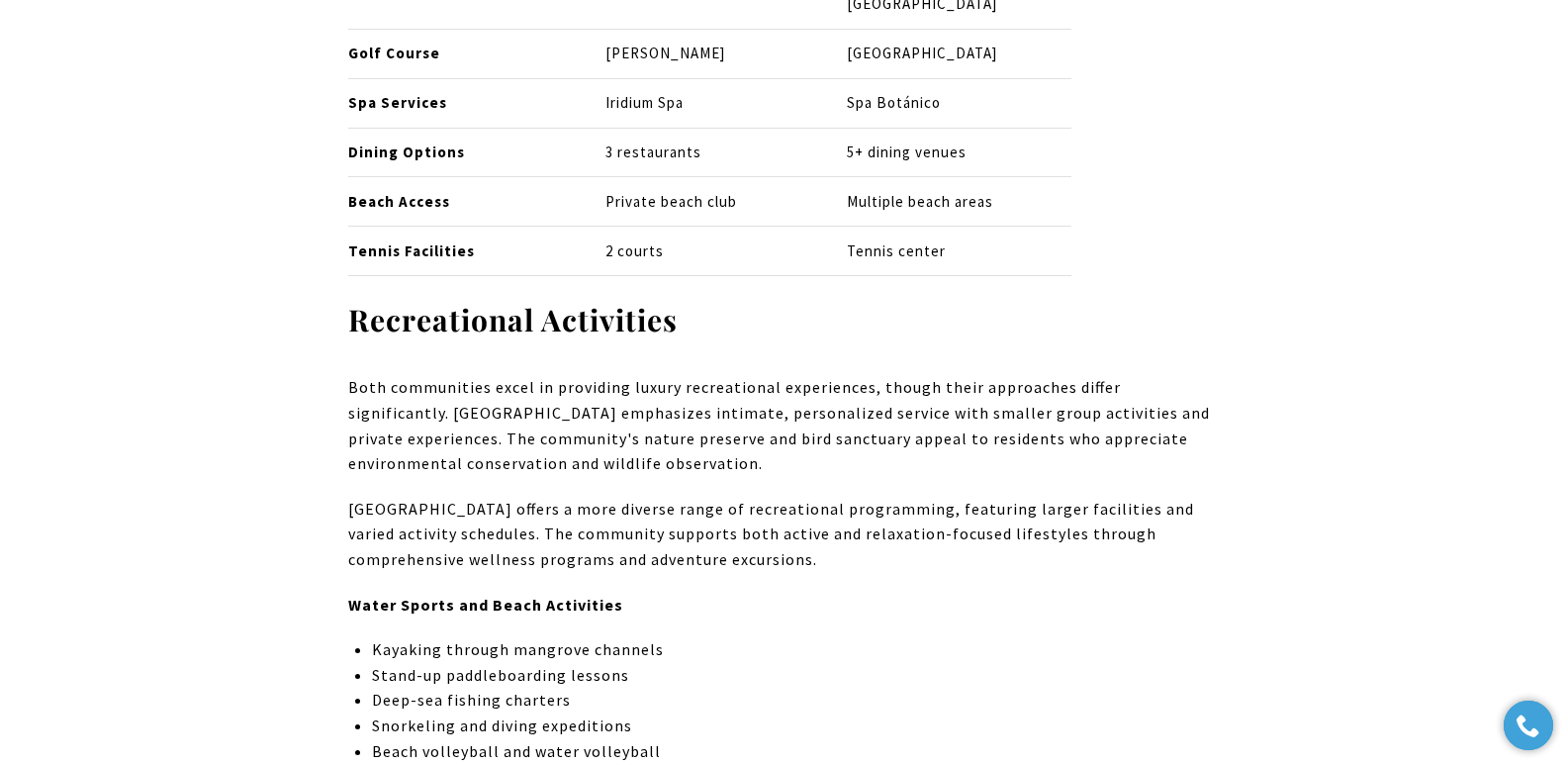
scroll to position [4203, 0]
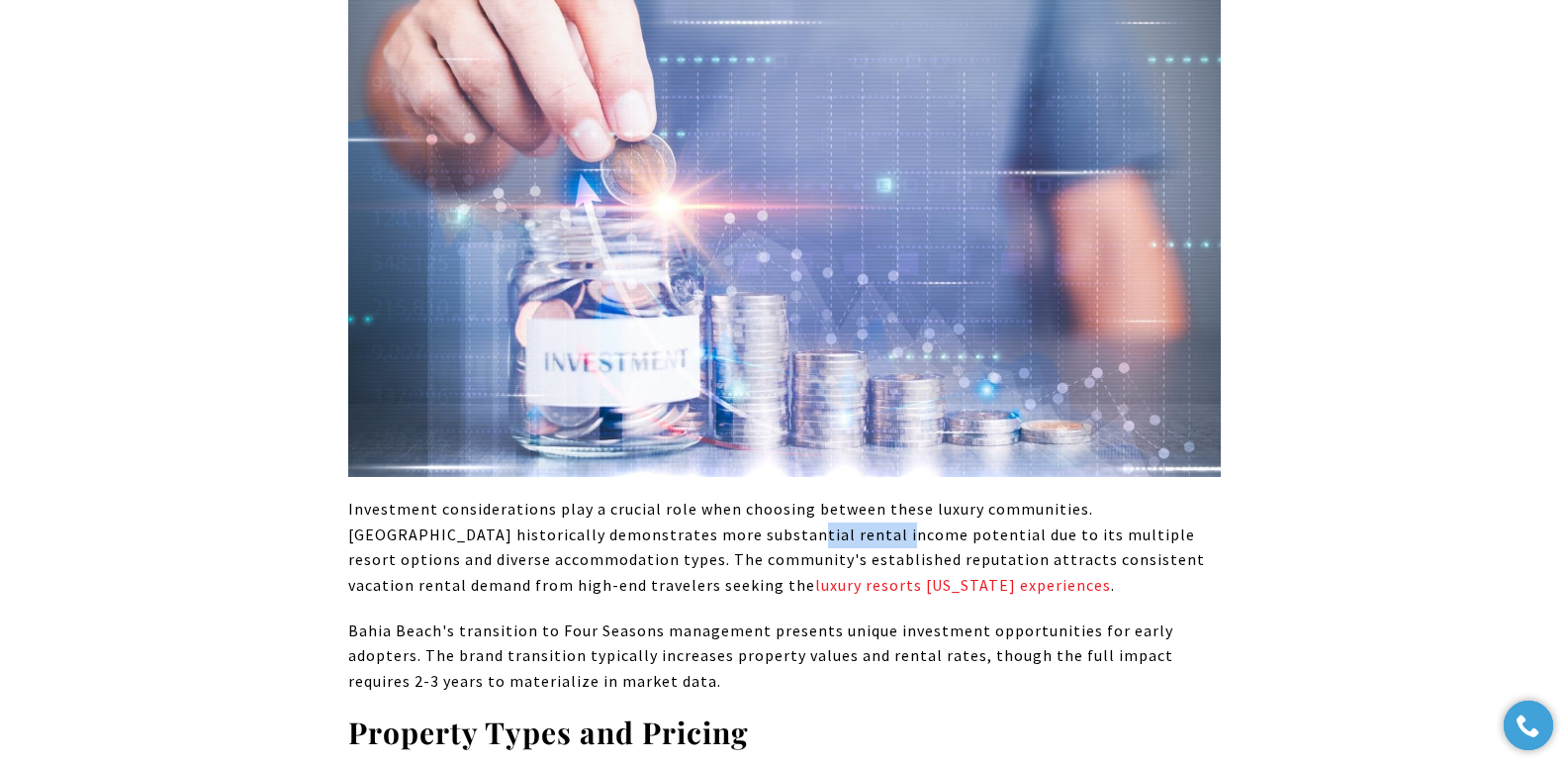
drag, startPoint x: 675, startPoint y: 410, endPoint x: 777, endPoint y: 410, distance: 102.0
click at [777, 497] on p "Investment considerations play a crucial role when choosing between these luxur…" at bounding box center [784, 547] width 872 height 101
copy p "rental income"
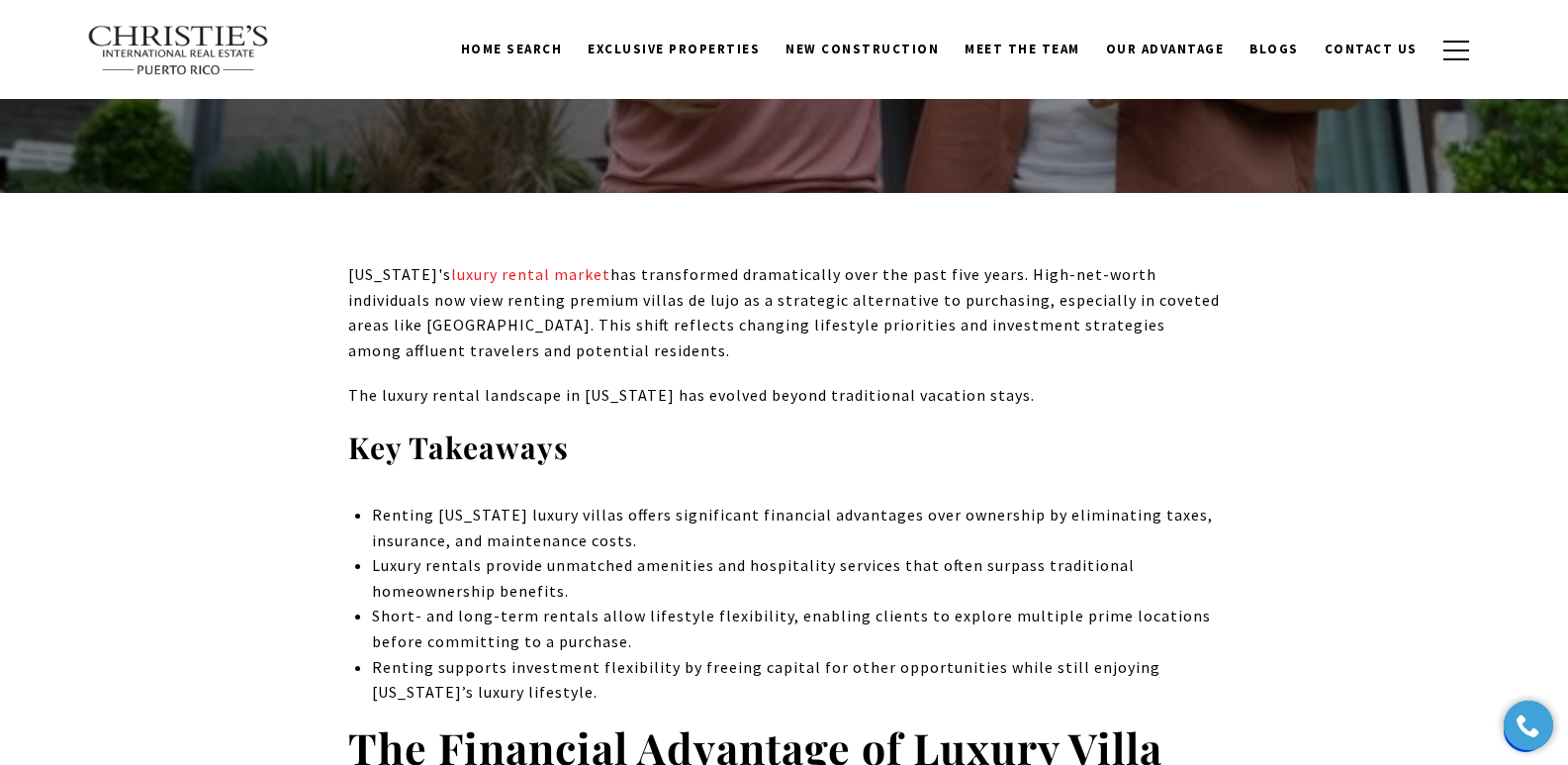
scroll to position [560, 0]
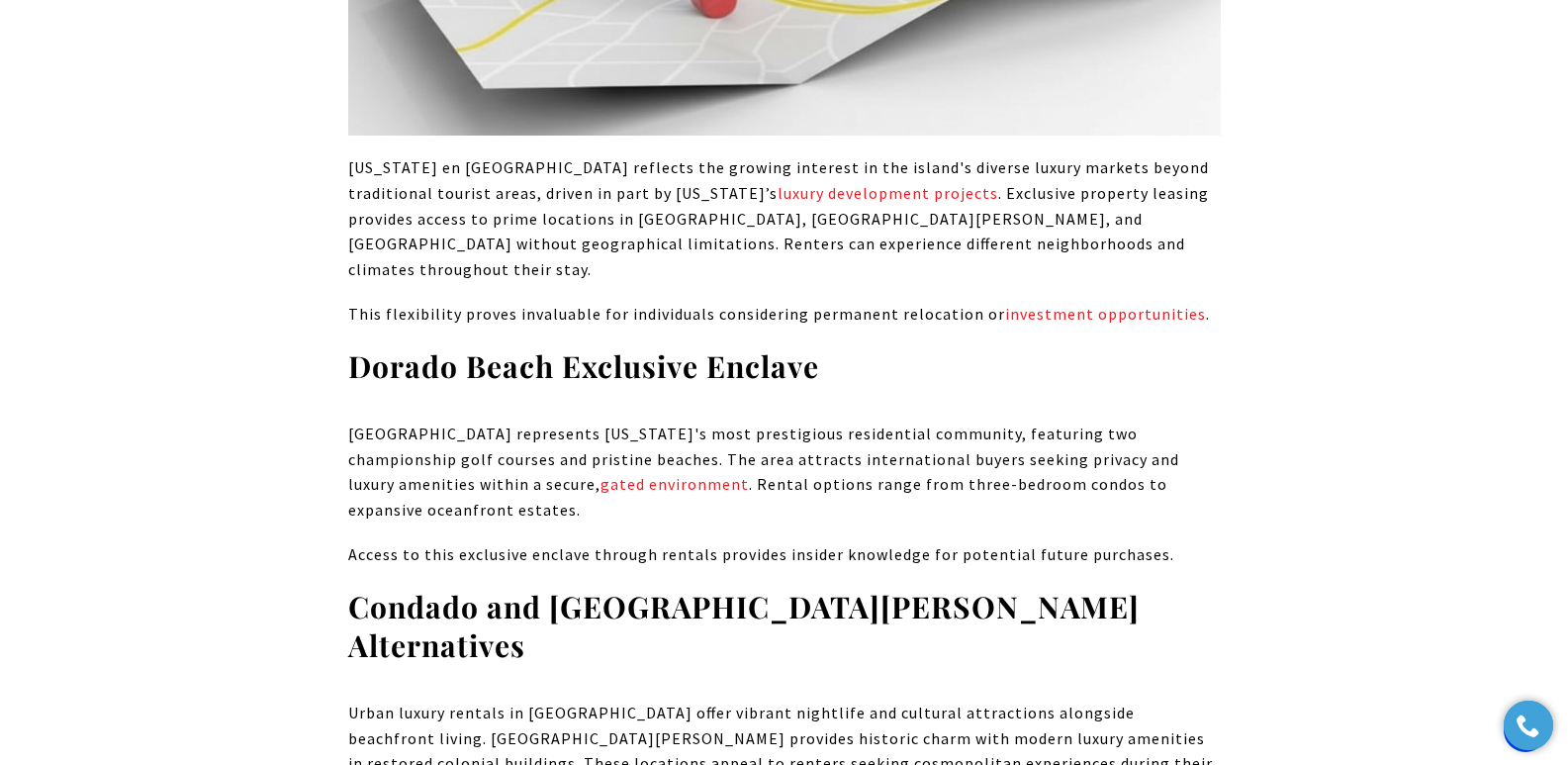
scroll to position [4779, 0]
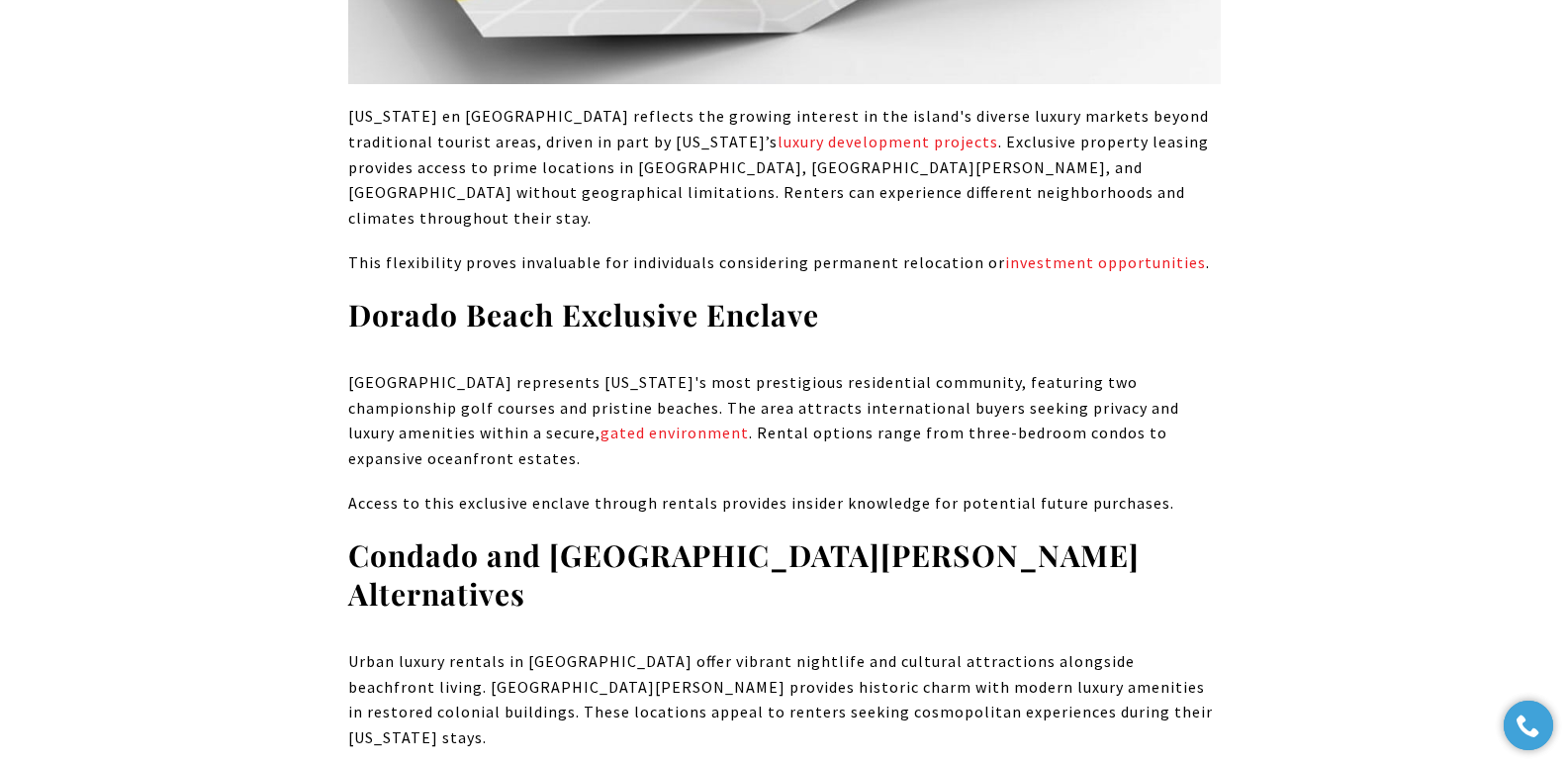
drag, startPoint x: 195, startPoint y: 149, endPoint x: 80, endPoint y: 0, distance: 188.2
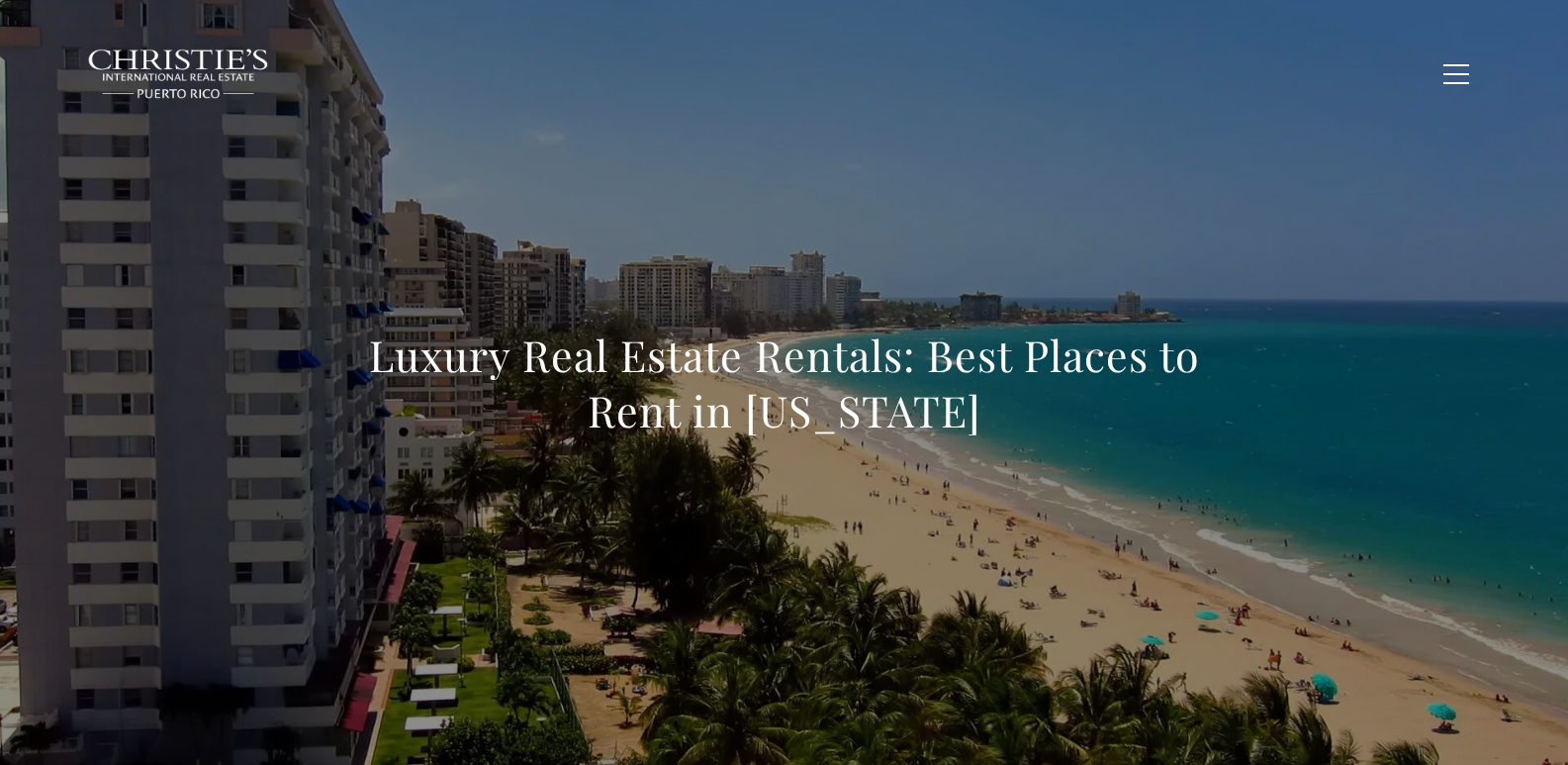
click at [606, 256] on div "Luxury Real Estate Rentals: Best Places to Rent in [US_STATE]" at bounding box center [784, 395] width 1385 height 594
drag, startPoint x: 793, startPoint y: 525, endPoint x: 800, endPoint y: 499, distance: 26.9
click at [794, 525] on div "Luxury Real Estate Rentals: Best Places to Rent in [US_STATE]" at bounding box center [784, 395] width 1385 height 594
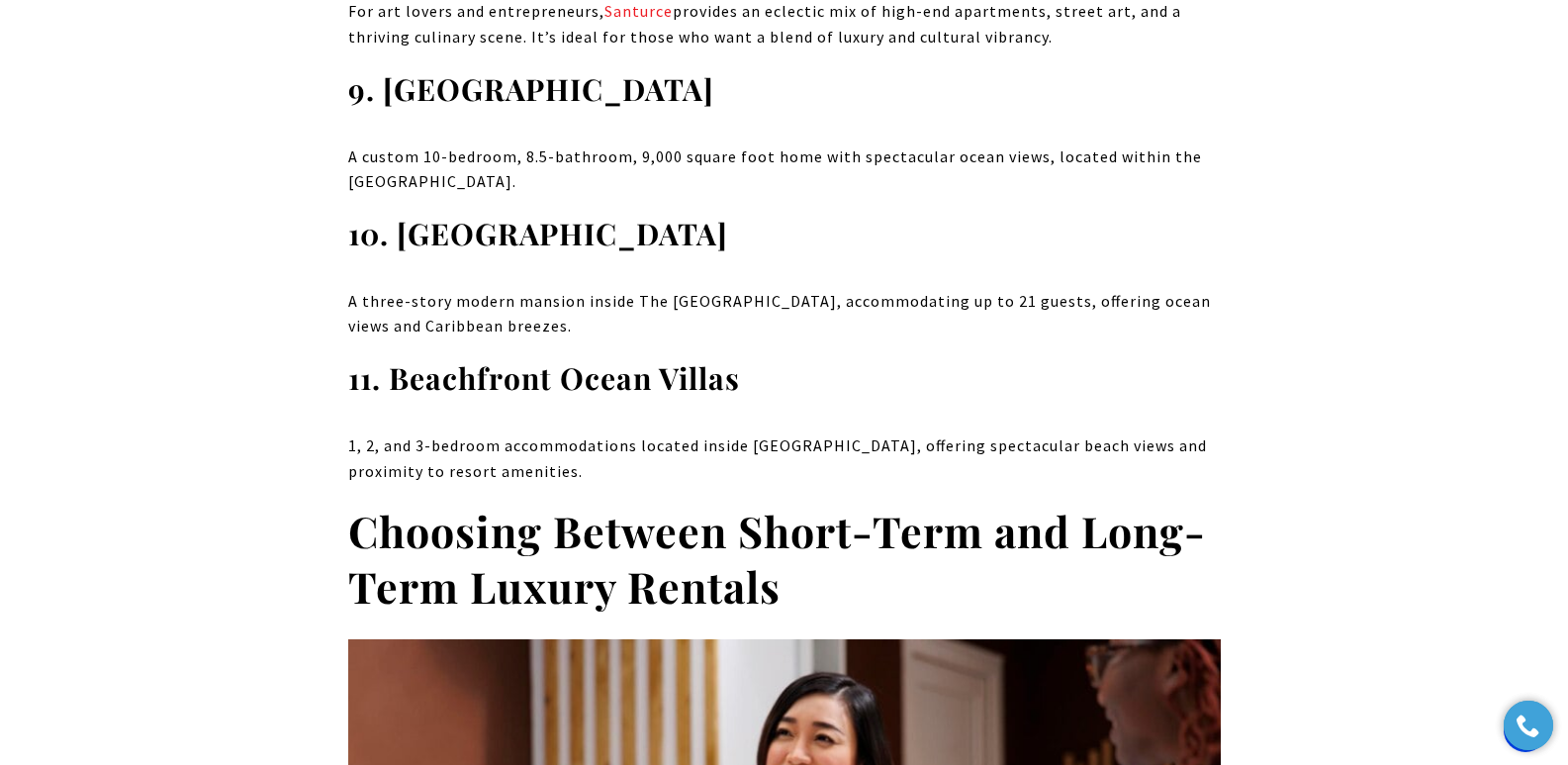
scroll to position [6710, 0]
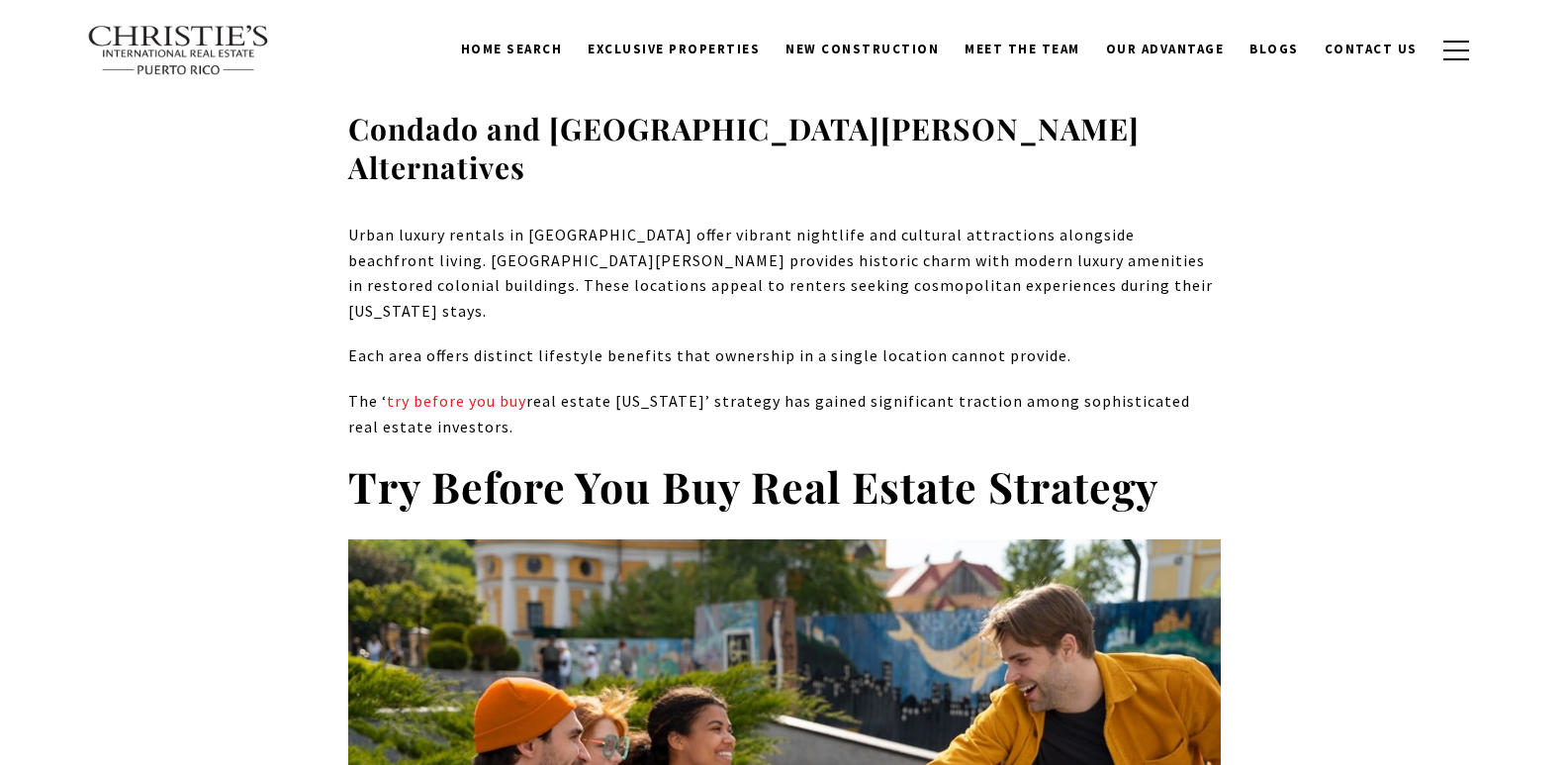
drag, startPoint x: 1567, startPoint y: 231, endPoint x: 1567, endPoint y: 293, distance: 62.0
